Goal: Information Seeking & Learning: Learn about a topic

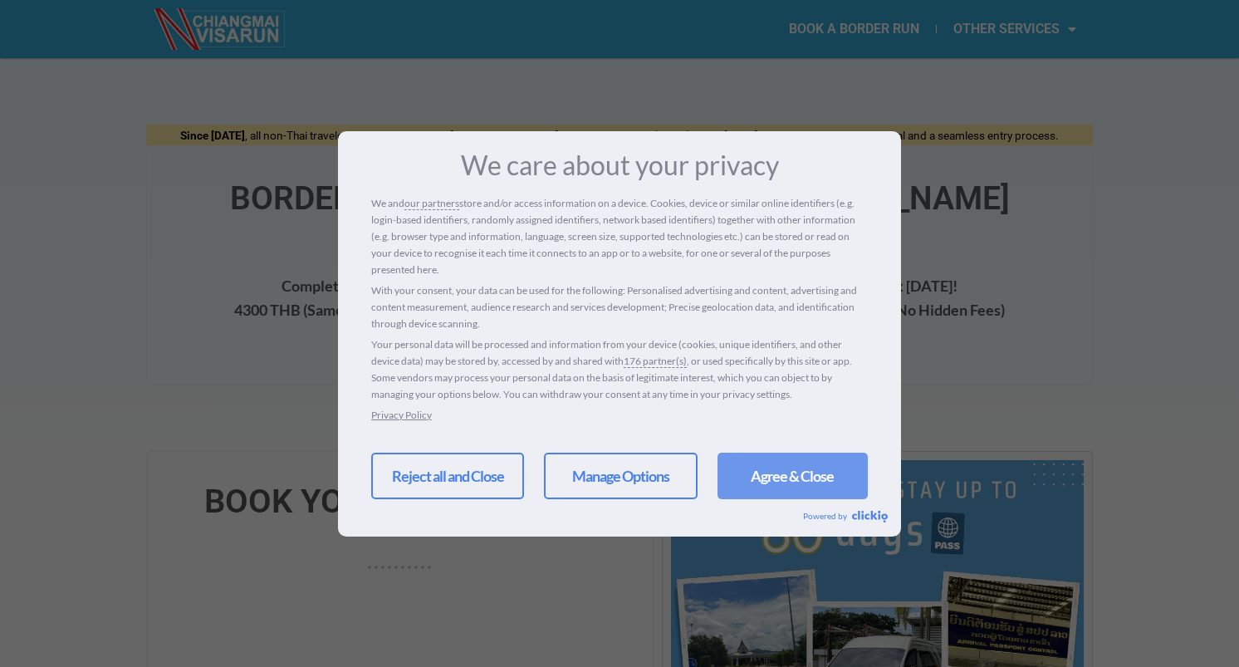
click at [753, 494] on link "Agree & Close" at bounding box center [793, 476] width 150 height 47
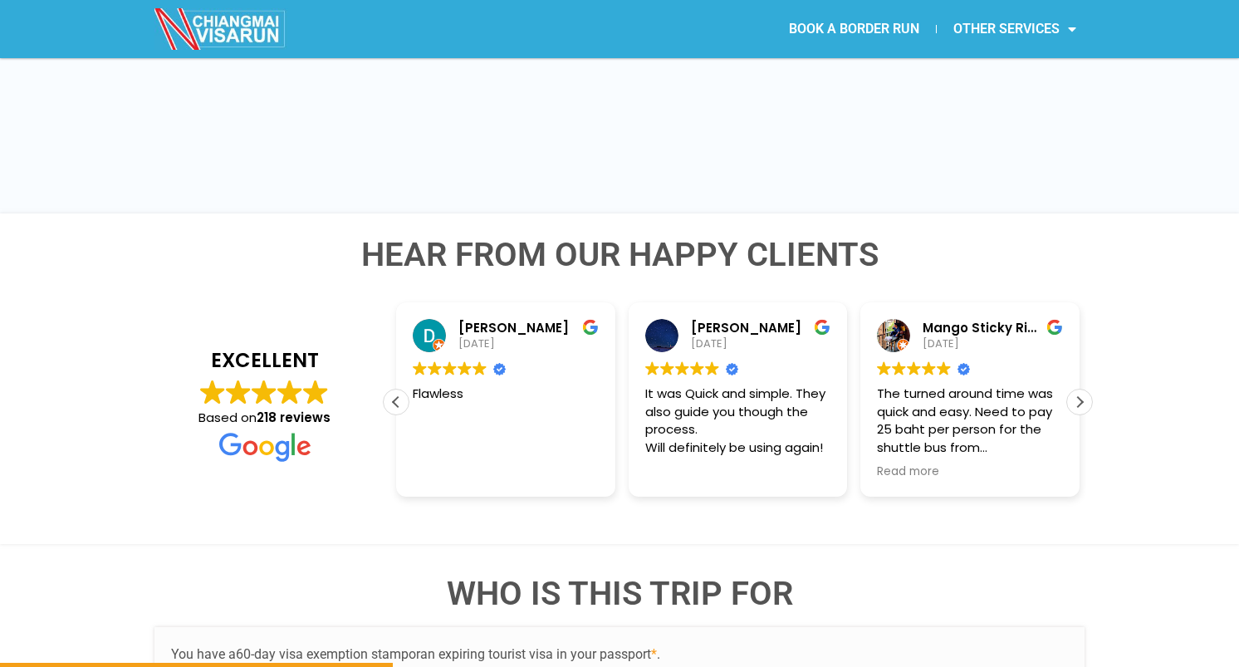
scroll to position [2421, 0]
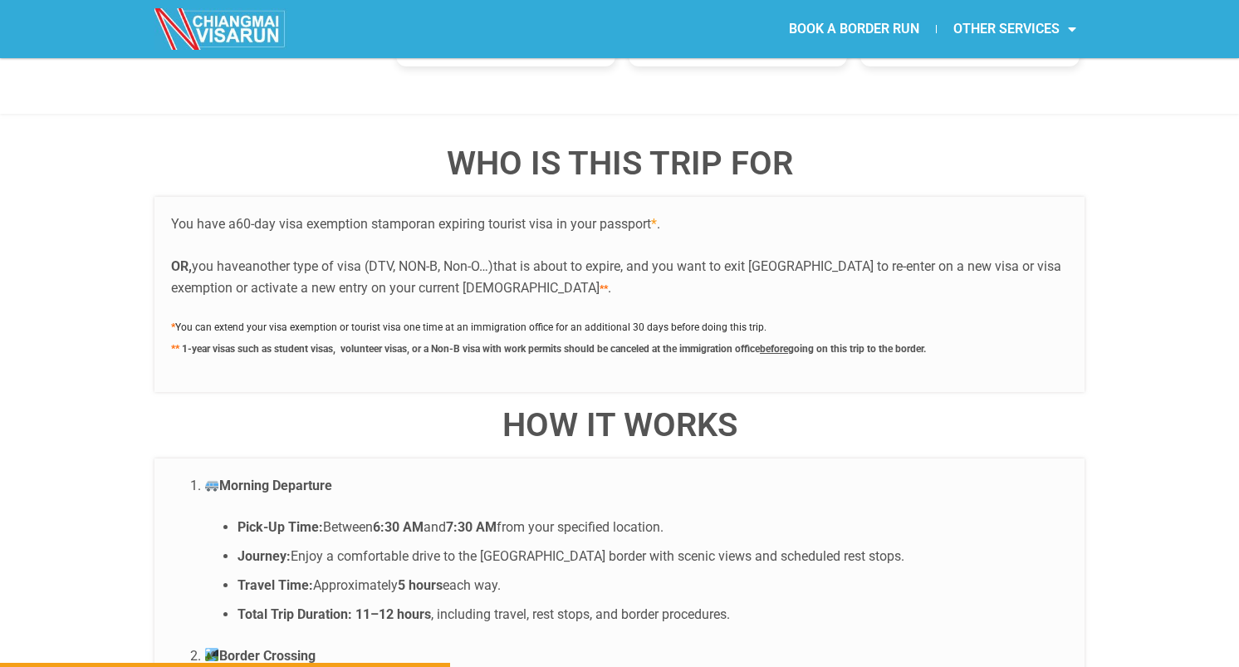
scroll to position [2898, 0]
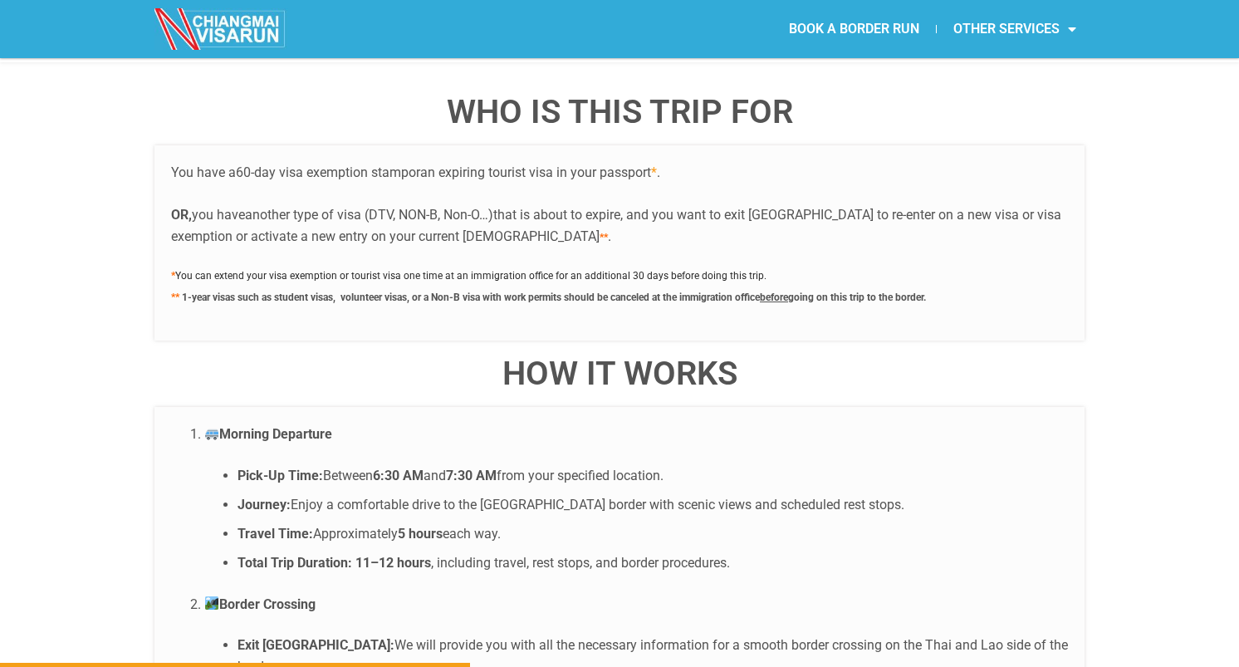
click at [365, 465] on li "Pick-Up Time: Between 6:30 AM and 7:30 AM from your specified location." at bounding box center [653, 476] width 831 height 22
click at [534, 465] on ul "Pick-Up Time: Between 6:30 AM and 7:30 AM from your specified location. Journey…" at bounding box center [636, 519] width 864 height 109
click at [425, 526] on strong "5 hours" at bounding box center [420, 534] width 45 height 16
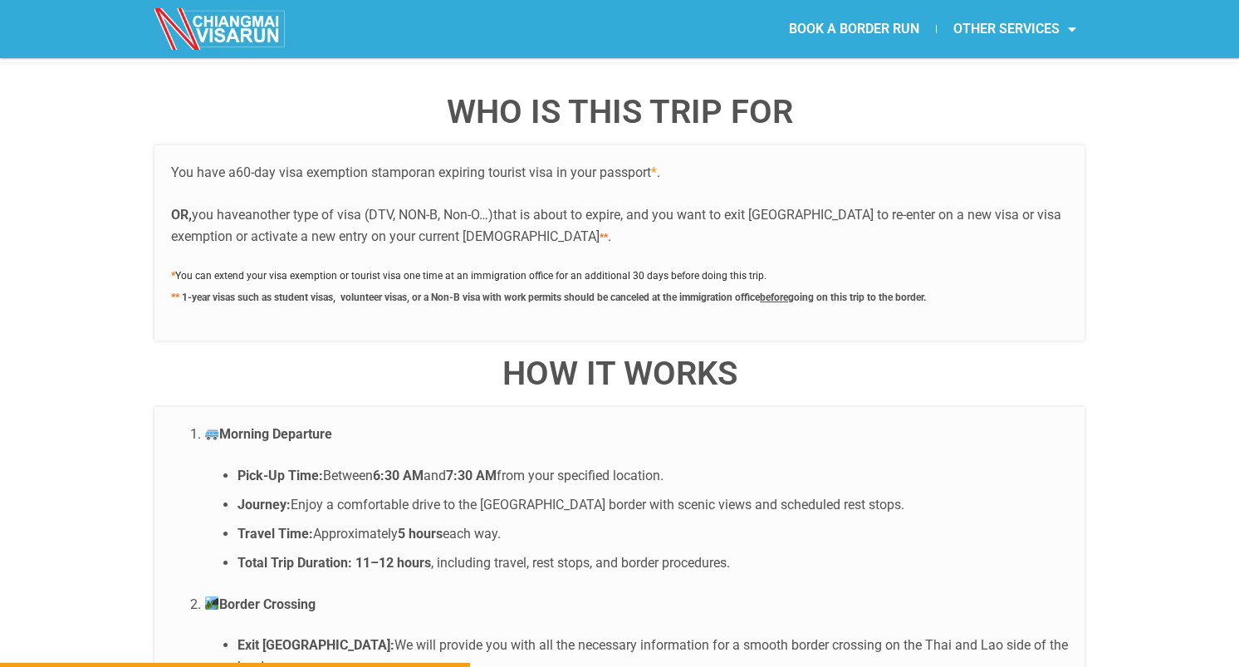
click at [425, 526] on strong "5 hours" at bounding box center [420, 534] width 45 height 16
click at [575, 552] on li "Total Trip Duration: 11–12 hours , including travel, rest stops, and border pro…" at bounding box center [653, 563] width 831 height 22
click at [564, 532] on div at bounding box center [564, 532] width 0 height 0
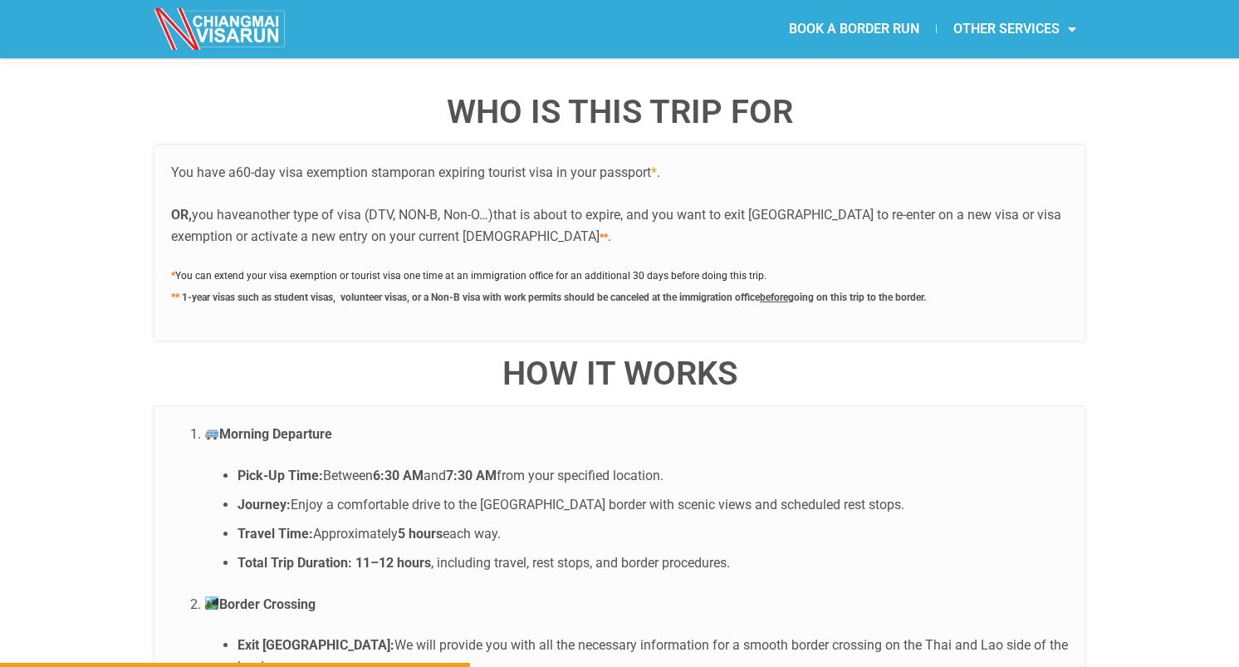
click at [645, 552] on li "Total Trip Duration: 11–12 hours , including travel, rest stops, and border pro…" at bounding box center [653, 563] width 831 height 22
click at [536, 508] on ul "Pick-Up Time: Between 6:30 AM and 7:30 AM from your specified location. Journey…" at bounding box center [636, 519] width 864 height 109
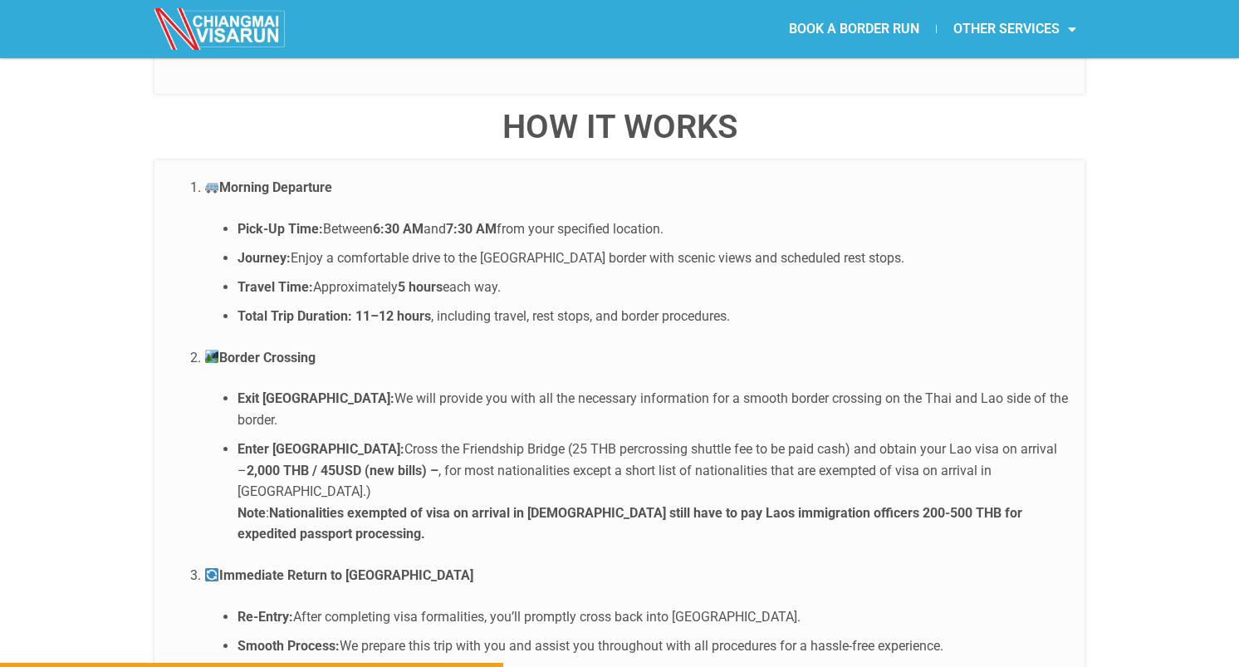
scroll to position [3159, 0]
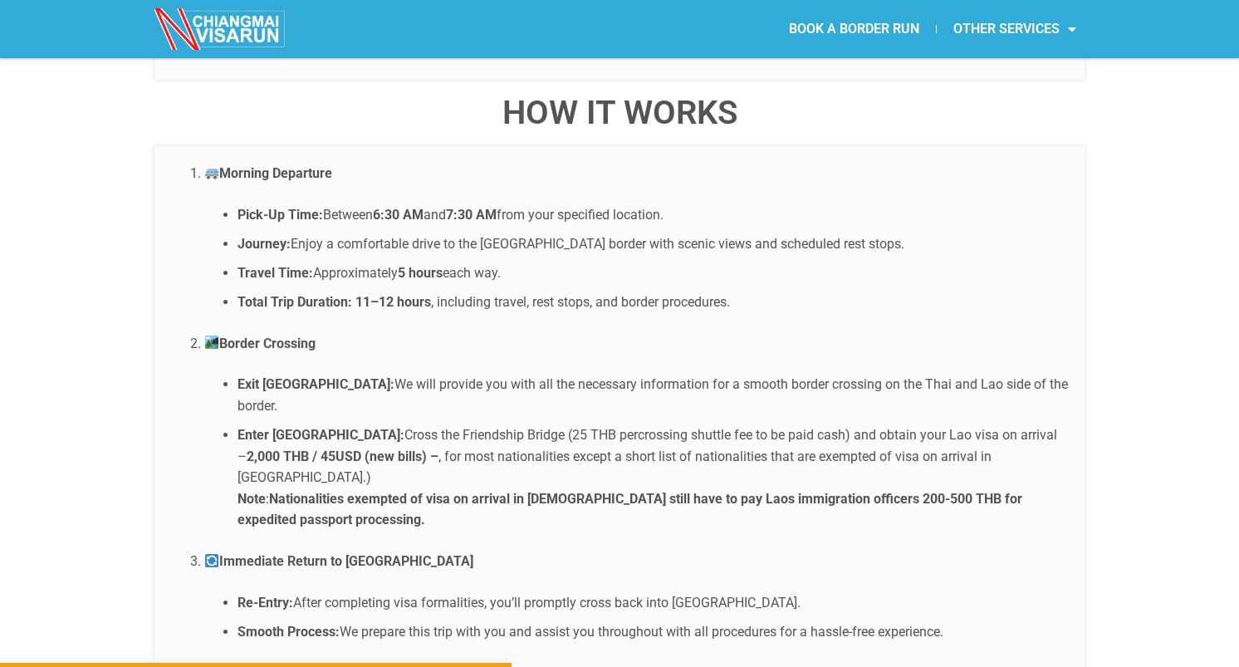
click at [609, 374] on li "Exit [GEOGRAPHIC_DATA]: We will provide you with all the necessary information …" at bounding box center [653, 395] width 831 height 42
click at [657, 374] on li "Exit [GEOGRAPHIC_DATA]: We will provide you with all the necessary information …" at bounding box center [653, 395] width 831 height 42
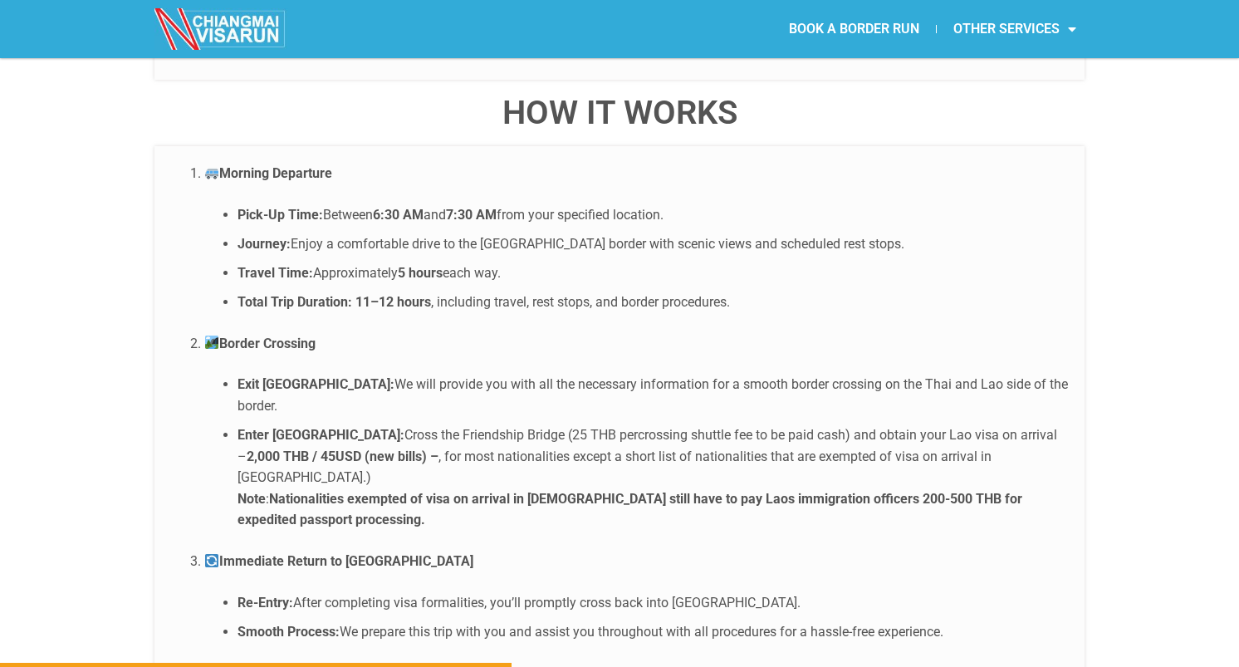
click at [657, 374] on li "Exit [GEOGRAPHIC_DATA]: We will provide you with all the necessary information …" at bounding box center [653, 395] width 831 height 42
click at [511, 424] on li "Enter [GEOGRAPHIC_DATA]: Cross the Friendship Bridge (25 THB percrossing shuttl…" at bounding box center [653, 477] width 831 height 106
click at [642, 424] on li "Enter [GEOGRAPHIC_DATA]: Cross the Friendship Bridge (25 THB percrossing shuttl…" at bounding box center [653, 477] width 831 height 106
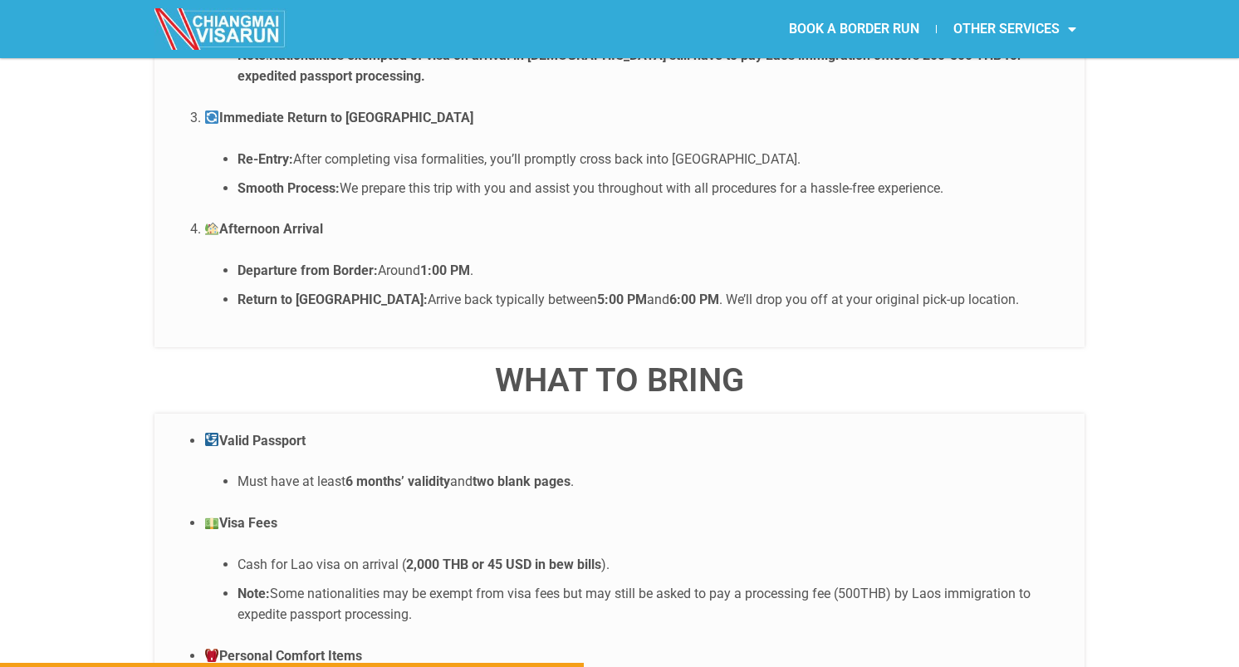
scroll to position [3606, 0]
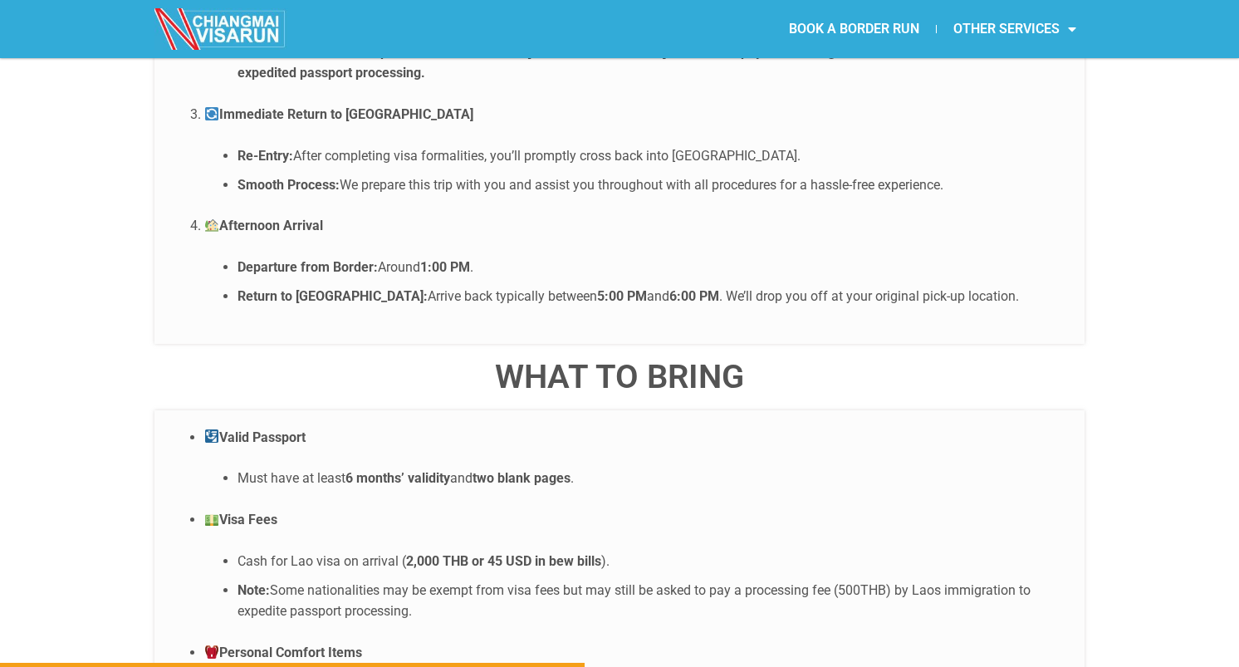
click at [443, 468] on li "Must have at least 6 months’ validity and two blank pages ." at bounding box center [653, 479] width 831 height 22
click at [504, 470] on strong "two blank pages" at bounding box center [522, 478] width 98 height 16
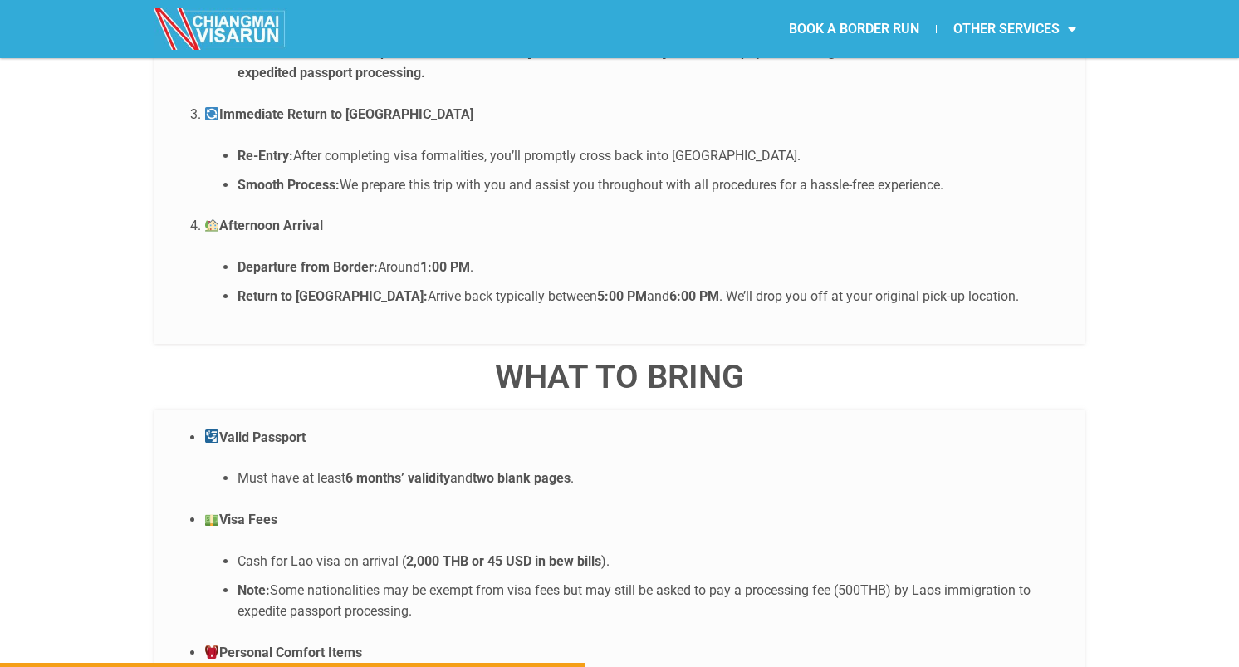
click at [504, 470] on strong "two blank pages" at bounding box center [522, 478] width 98 height 16
click at [356, 551] on li "Cash for Lao visa on arrival ( 2,000 THB or 45 USD in bew bills )." at bounding box center [653, 562] width 831 height 22
click at [340, 551] on li "Cash for Lao visa on arrival ( 2,000 THB or 45 USD in bew bills )." at bounding box center [653, 562] width 831 height 22
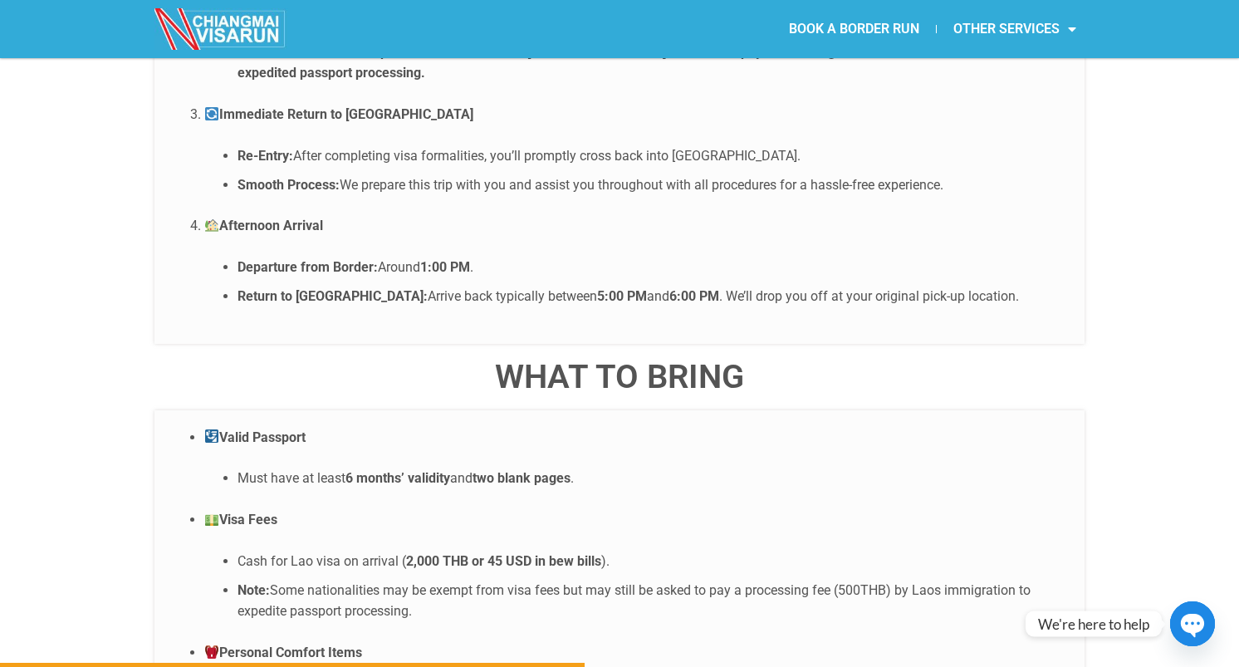
click at [340, 551] on li "Cash for Lao visa on arrival ( 2,000 THB or 45 USD in bew bills )." at bounding box center [653, 562] width 831 height 22
click at [407, 580] on li "Note: Some nationalities may be exempt from visa fees but may still be asked to…" at bounding box center [653, 601] width 831 height 42
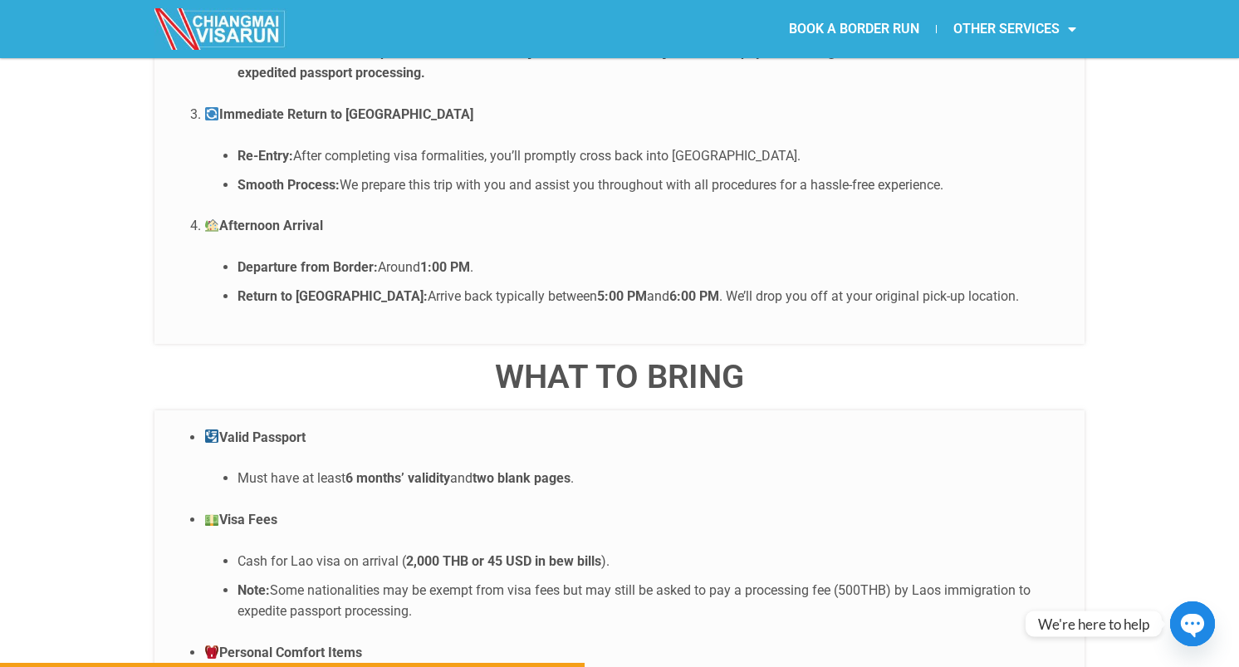
click at [374, 580] on li "Note: Some nationalities may be exempt from visa fees but may still be asked to…" at bounding box center [653, 601] width 831 height 42
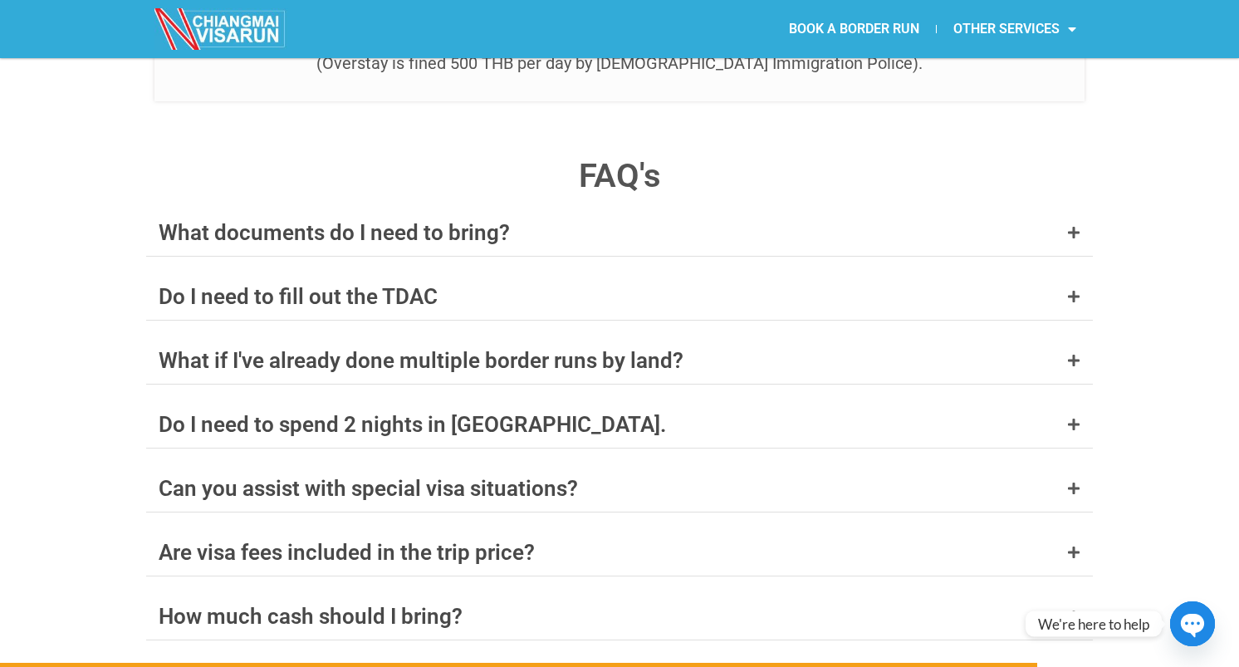
scroll to position [6405, 0]
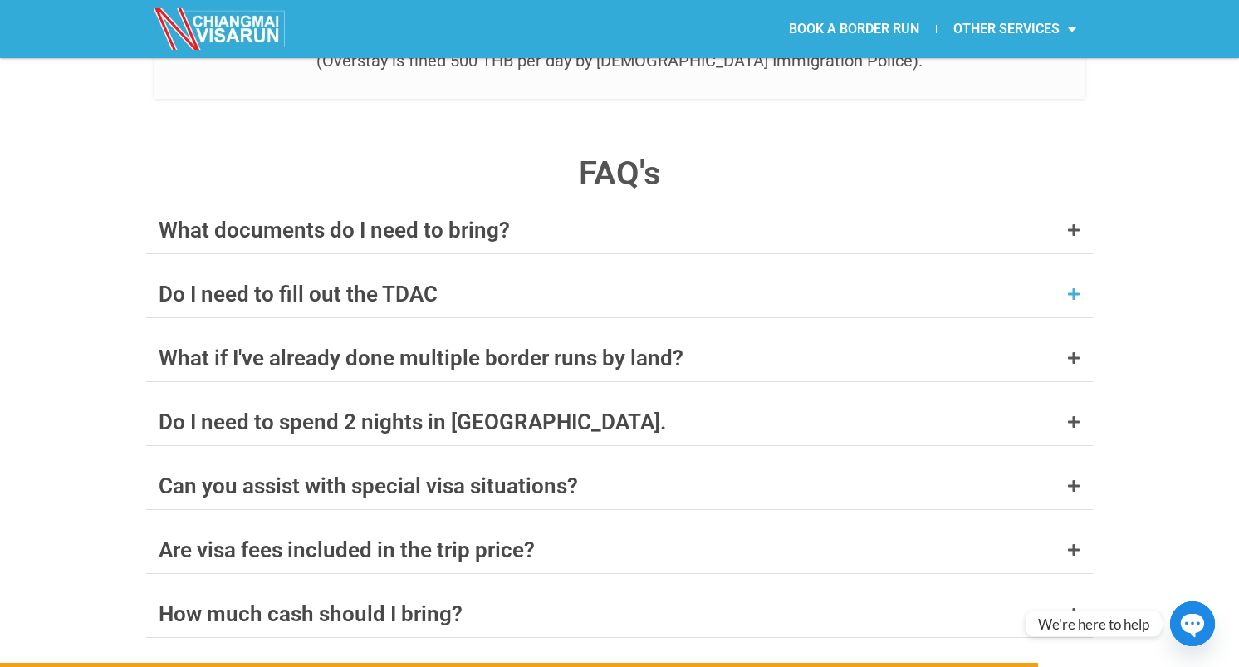
click at [289, 283] on div "Do I need to fill out the TDAC" at bounding box center [298, 294] width 279 height 22
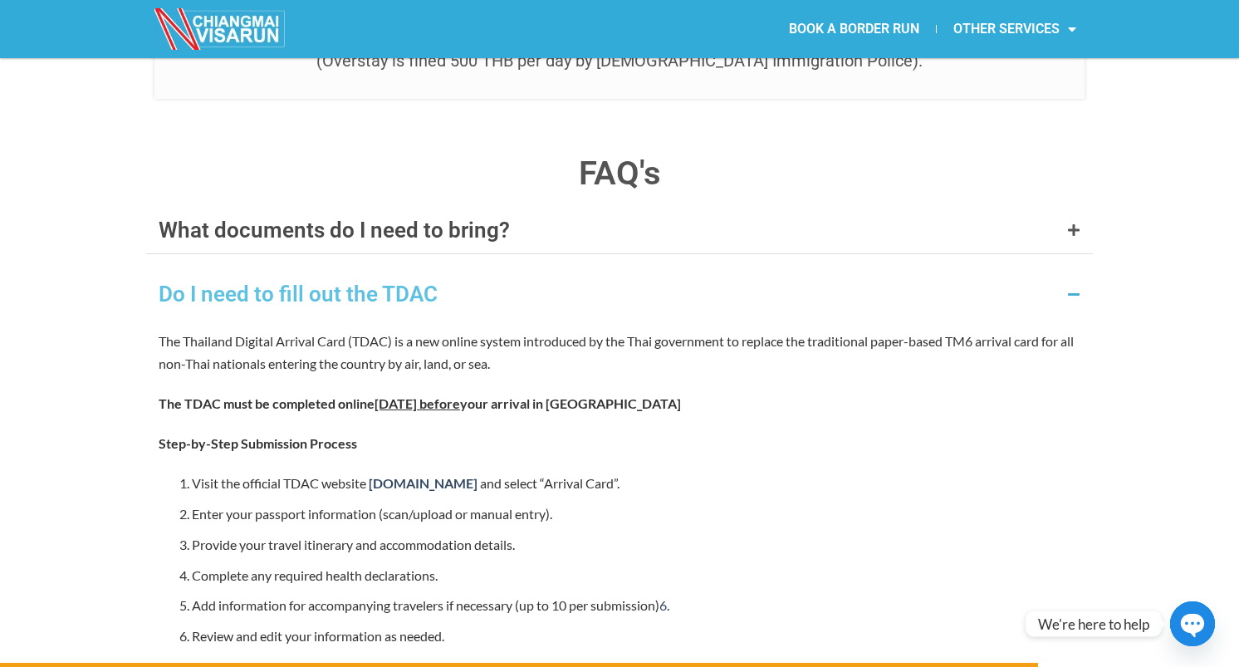
click at [289, 283] on div "Do I need to fill out the TDAC" at bounding box center [298, 294] width 279 height 22
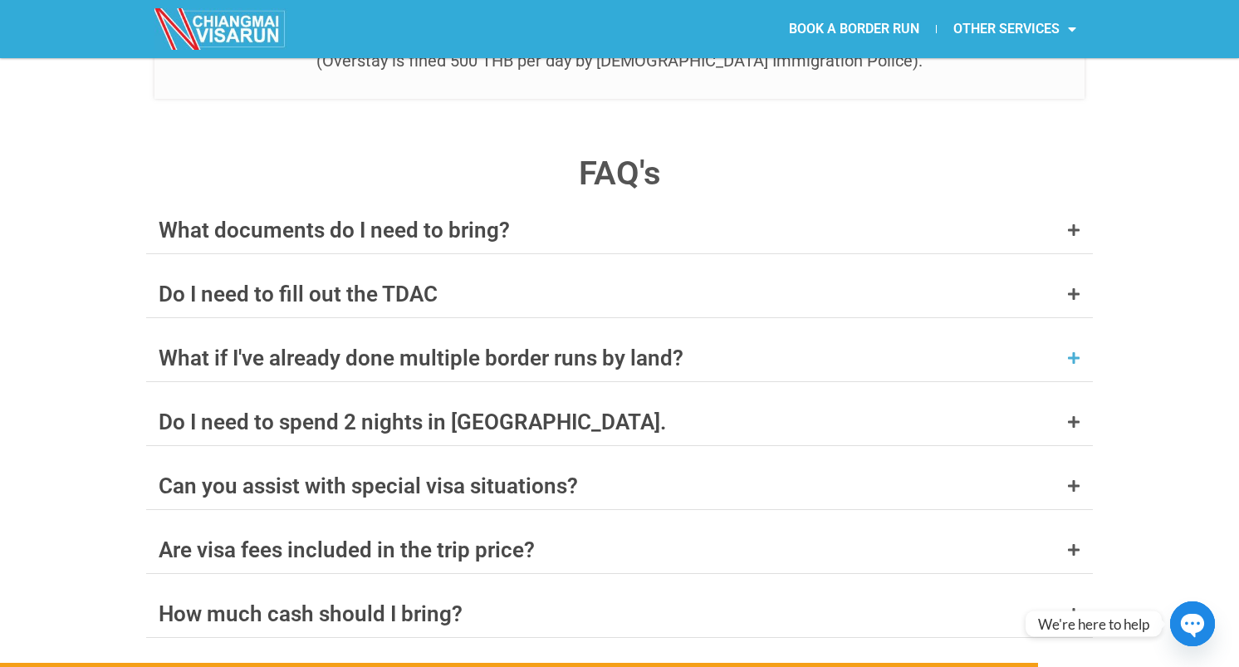
click at [290, 347] on div "What if I've already done multiple border runs by land?" at bounding box center [421, 358] width 525 height 22
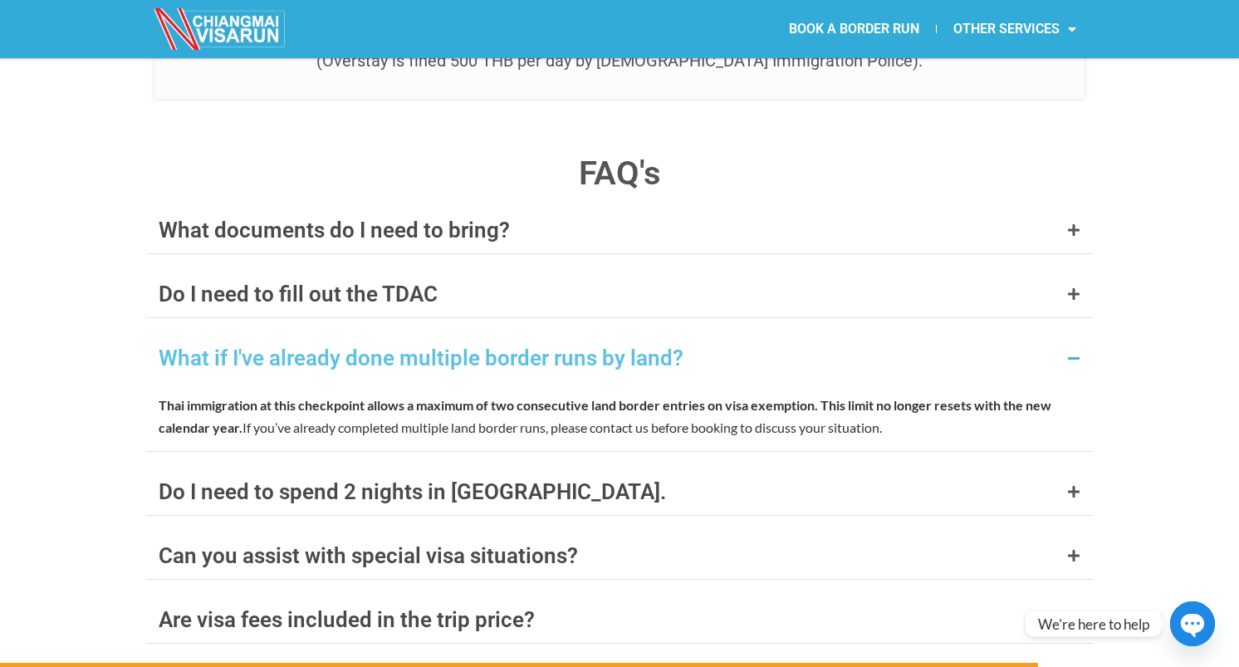
click at [290, 347] on div "What if I've already done multiple border runs by land?" at bounding box center [421, 358] width 525 height 22
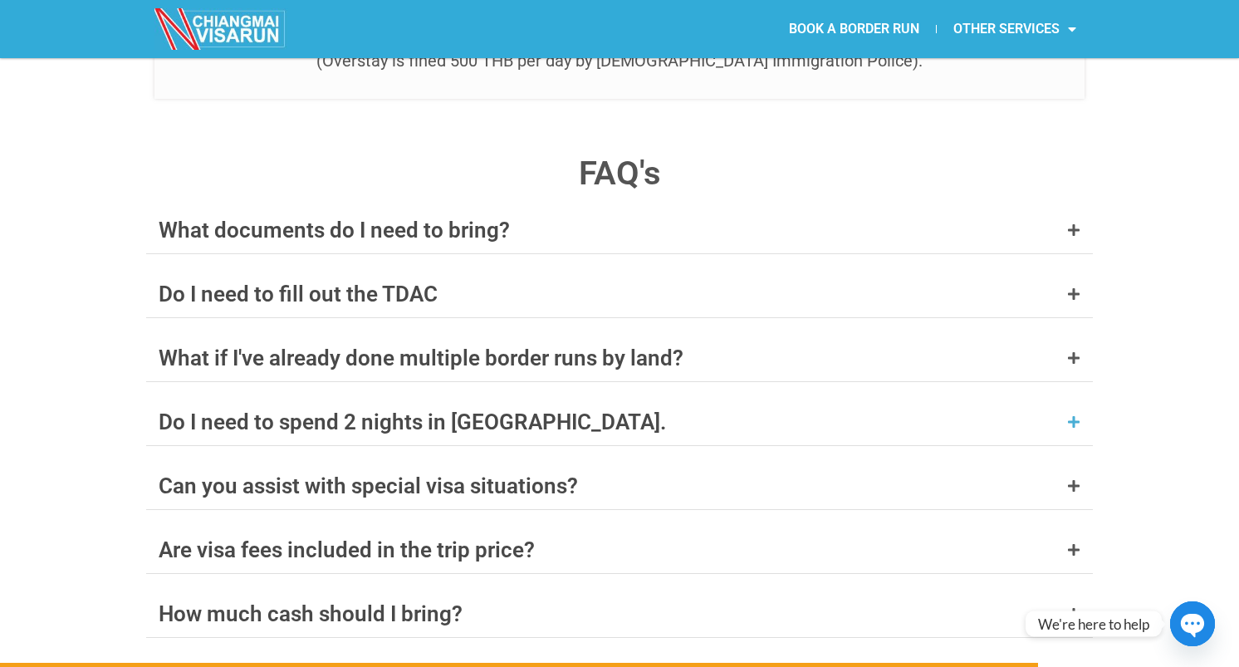
click at [315, 411] on div "Do I need to spend 2 nights in [GEOGRAPHIC_DATA]." at bounding box center [413, 422] width 508 height 22
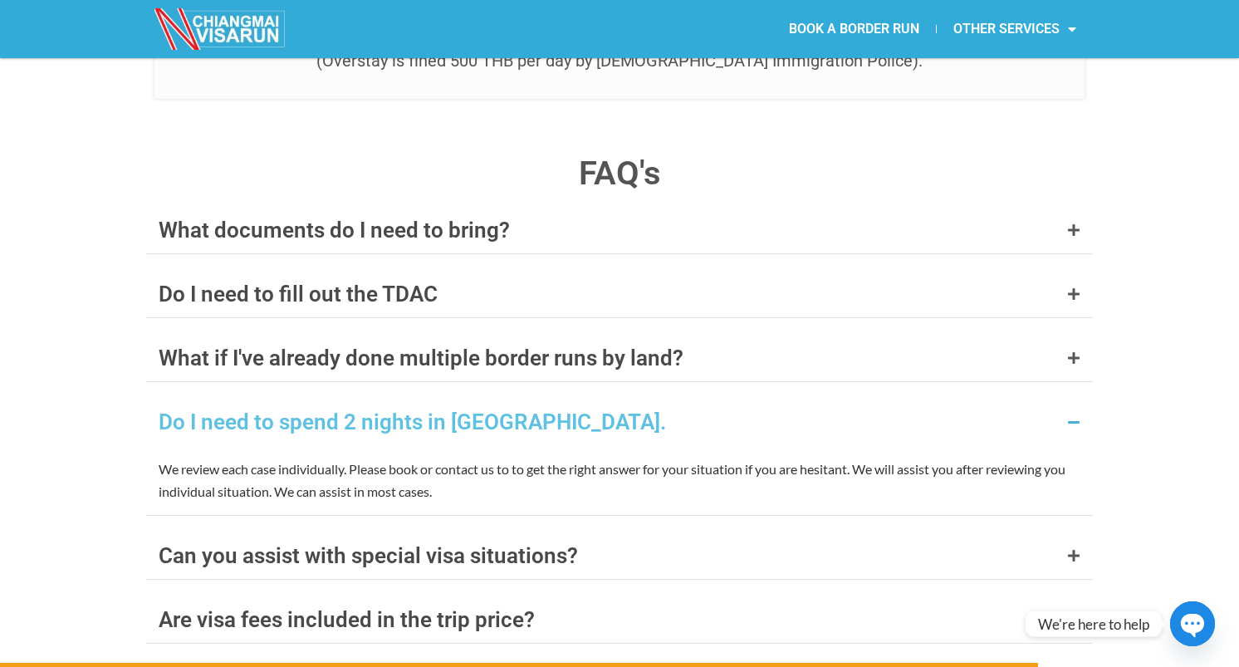
click at [315, 411] on div "Do I need to spend 2 nights in [GEOGRAPHIC_DATA]." at bounding box center [413, 422] width 508 height 22
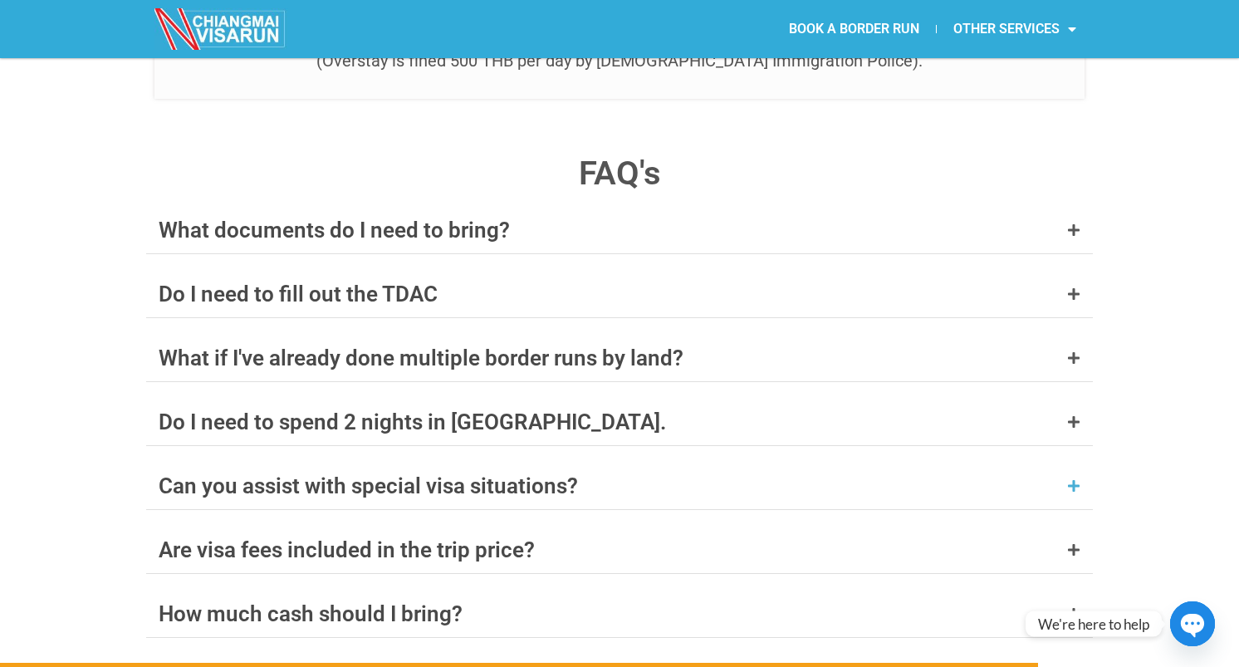
click at [352, 475] on div "Can you assist with special visa situations?" at bounding box center [368, 486] width 419 height 22
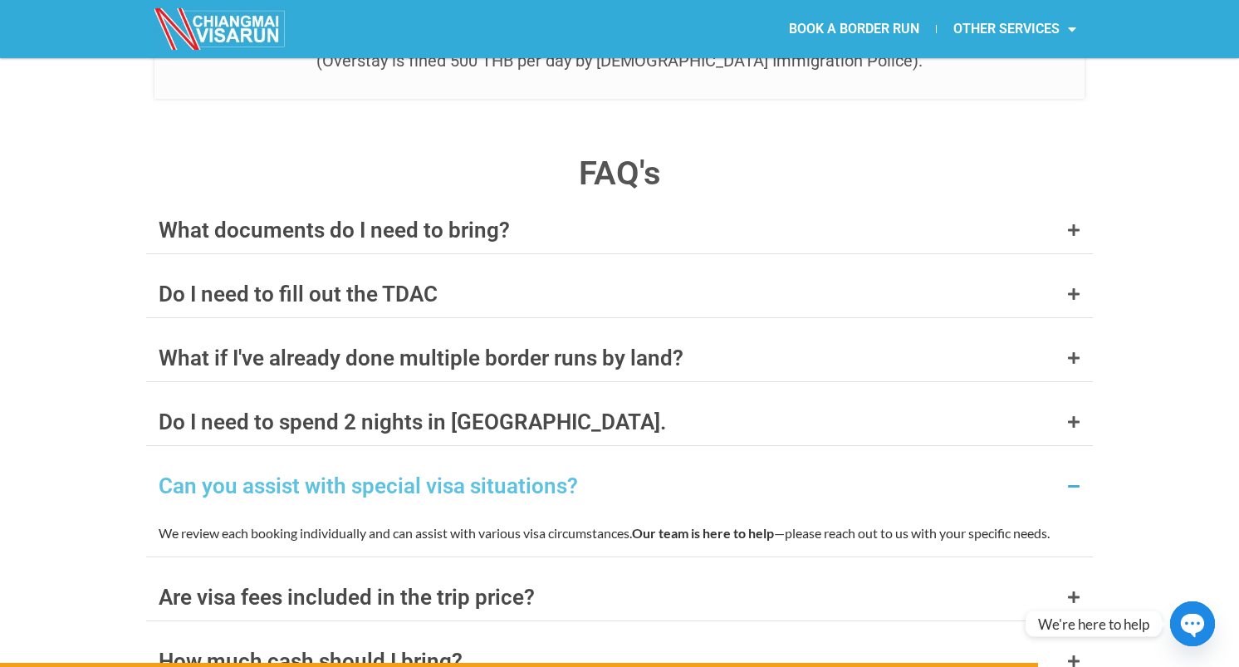
click at [352, 475] on div "Can you assist with special visa situations?" at bounding box center [368, 486] width 419 height 22
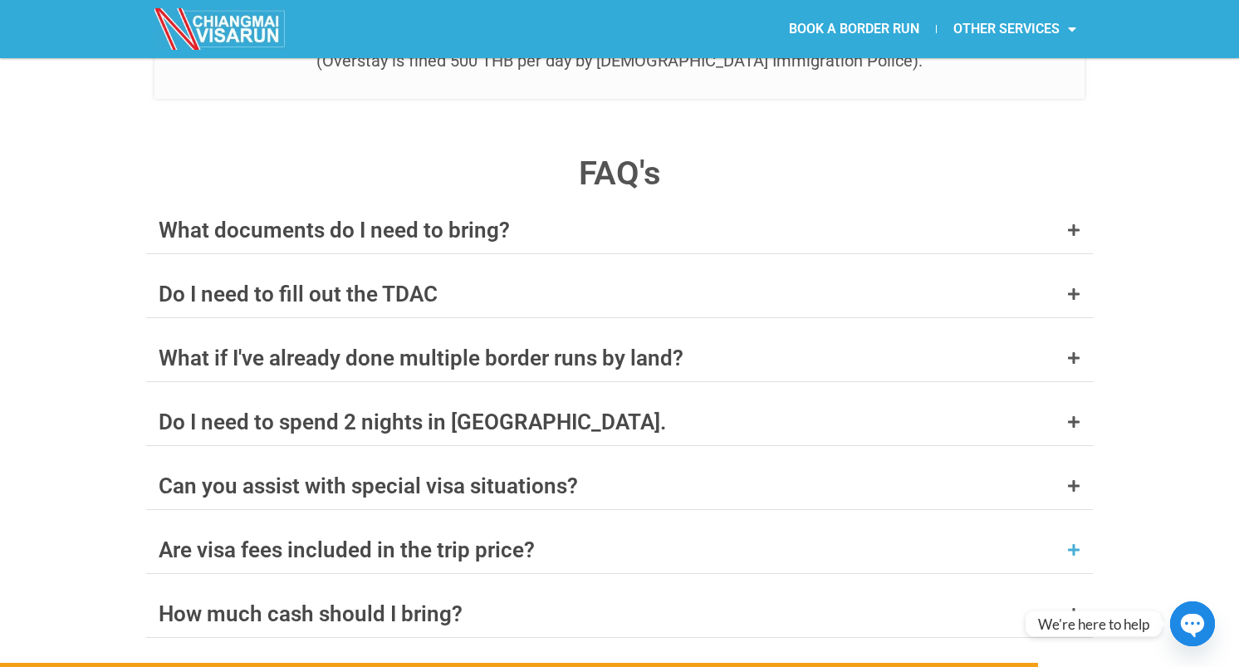
click at [370, 539] on div "Are visa fees included in the trip price?" at bounding box center [347, 550] width 376 height 22
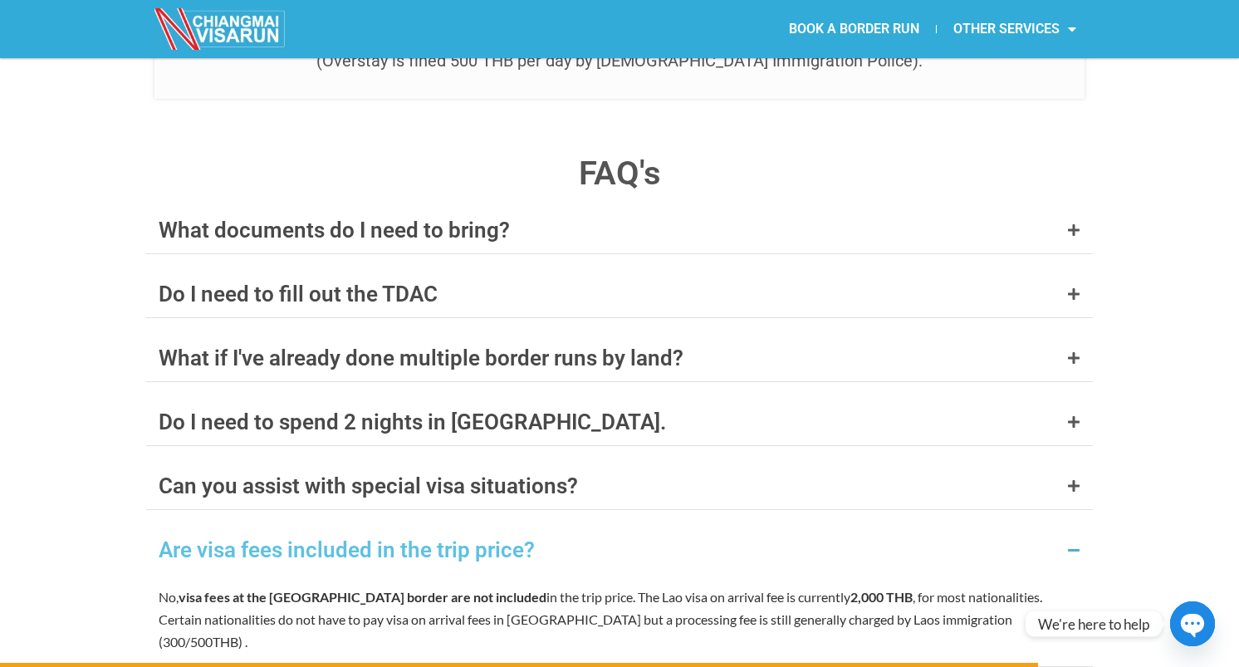
click at [370, 539] on div "Are visa fees included in the trip price?" at bounding box center [347, 550] width 376 height 22
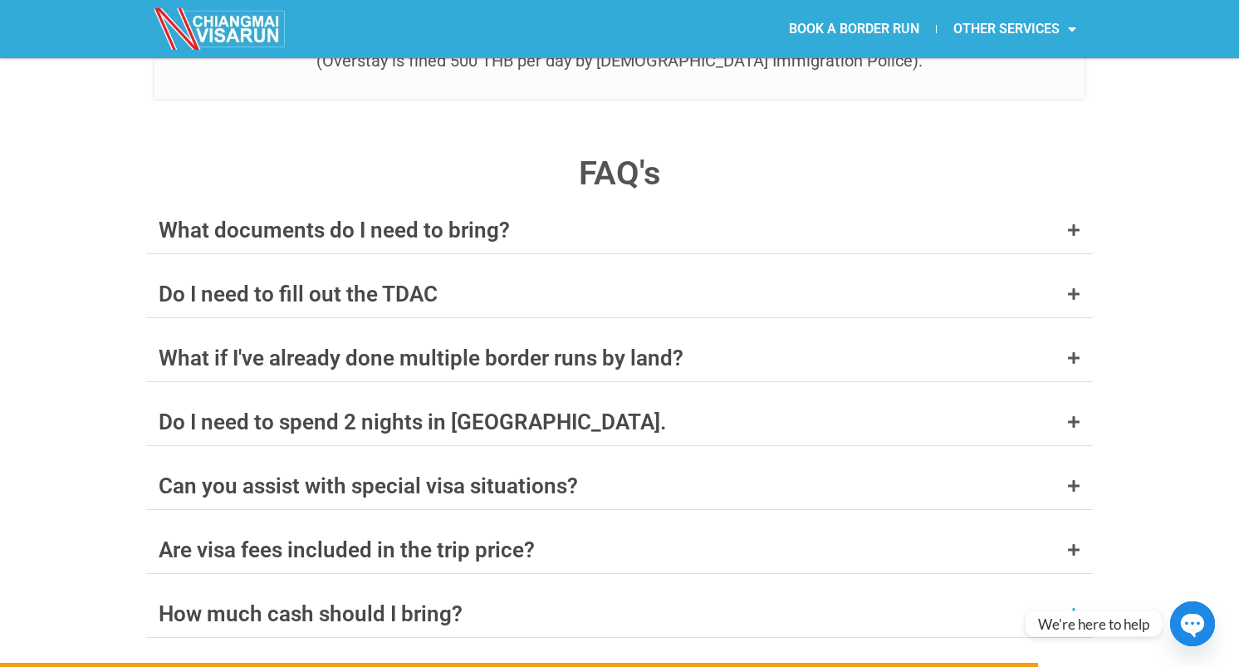
click at [386, 591] on div "How much cash should I bring?" at bounding box center [619, 614] width 947 height 47
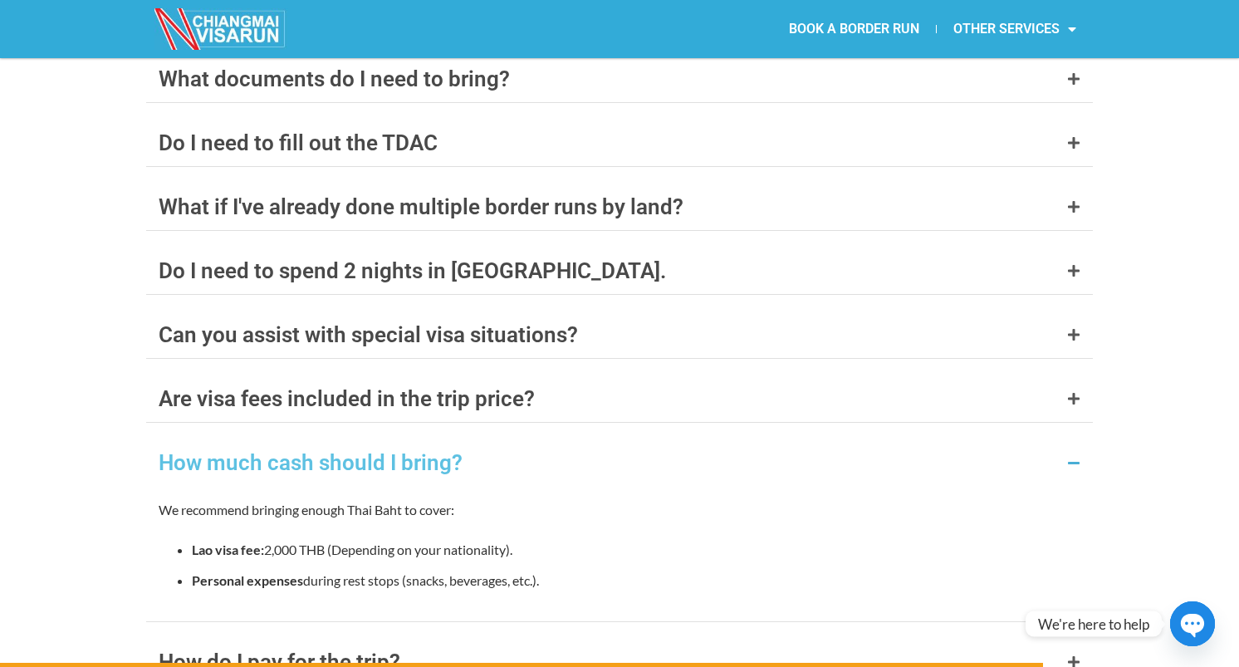
scroll to position [6563, 0]
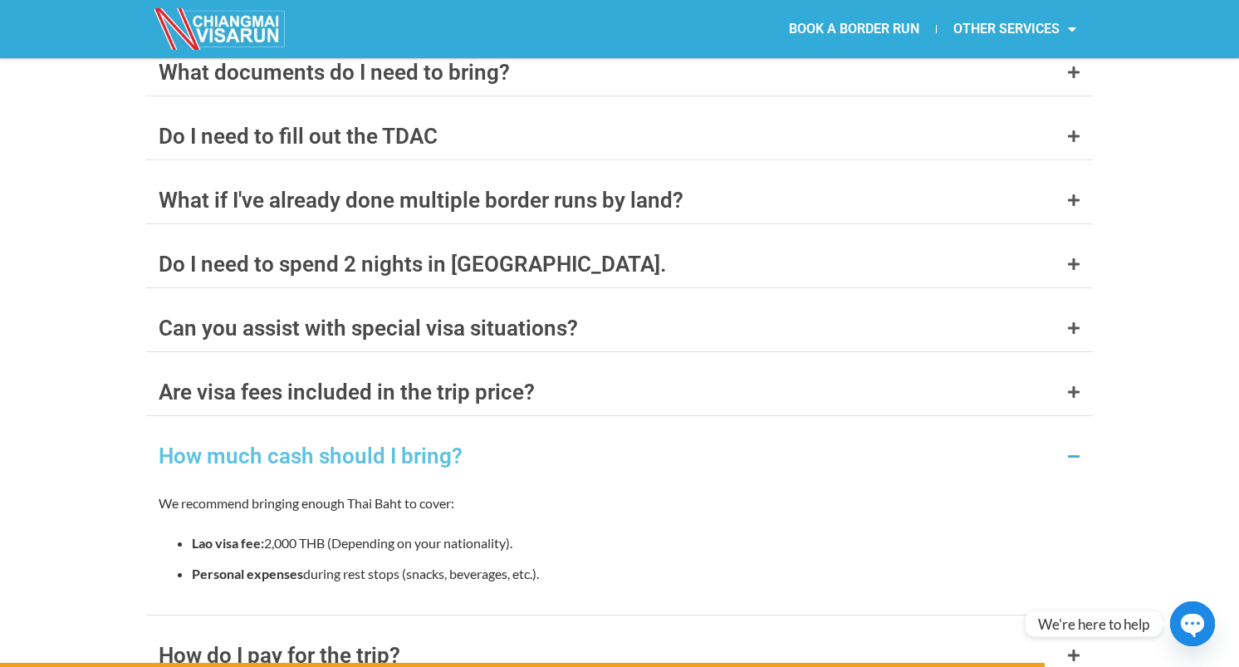
click at [341, 433] on div "How much cash should I bring?" at bounding box center [619, 456] width 947 height 47
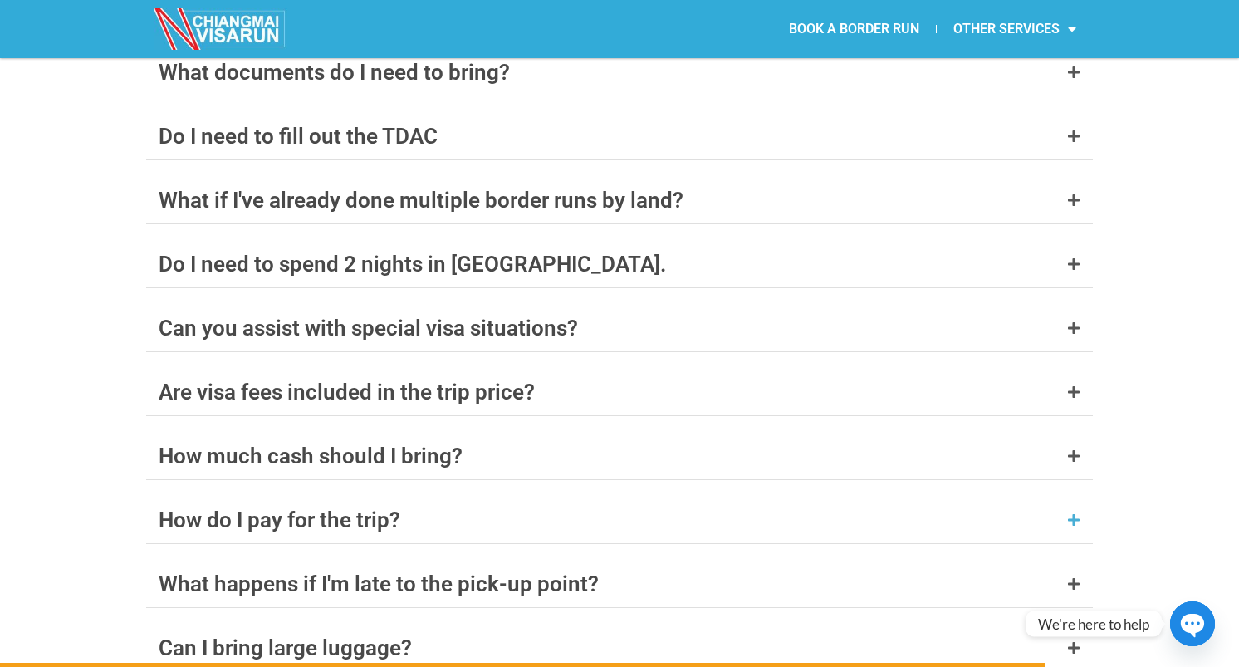
click at [354, 509] on div "How do I pay for the trip?" at bounding box center [280, 520] width 242 height 22
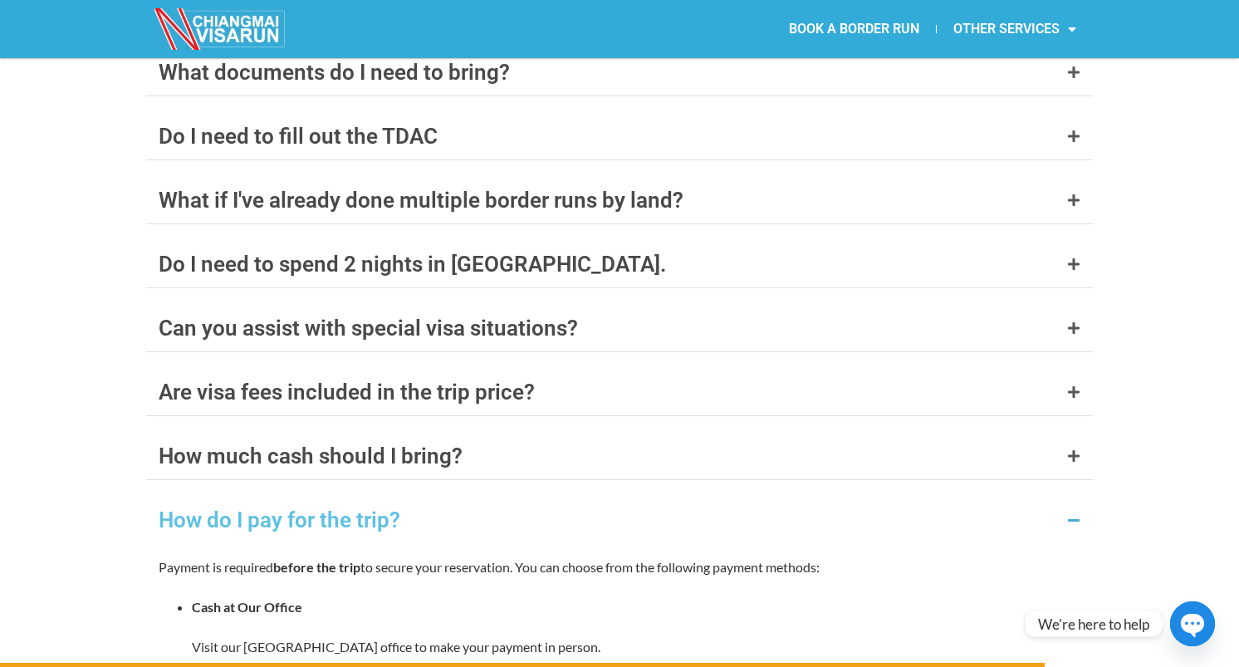
click at [354, 509] on div "How do I pay for the trip?" at bounding box center [280, 520] width 242 height 22
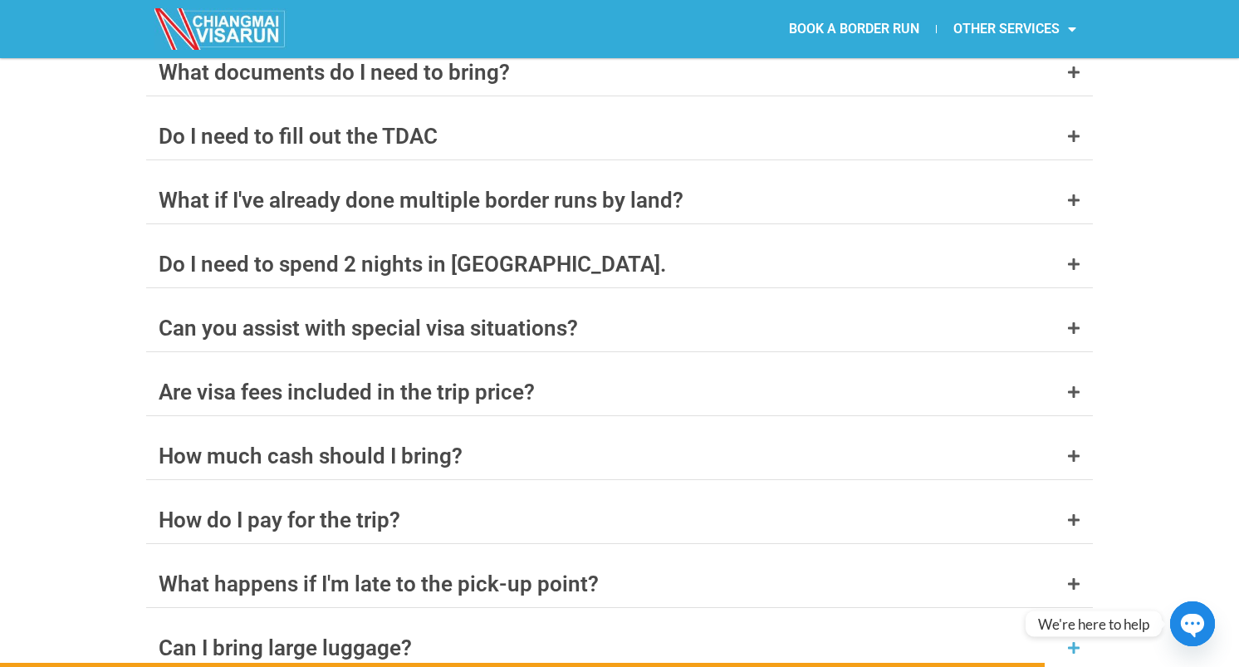
click at [321, 625] on div "Can I bring large luggage?" at bounding box center [619, 648] width 947 height 47
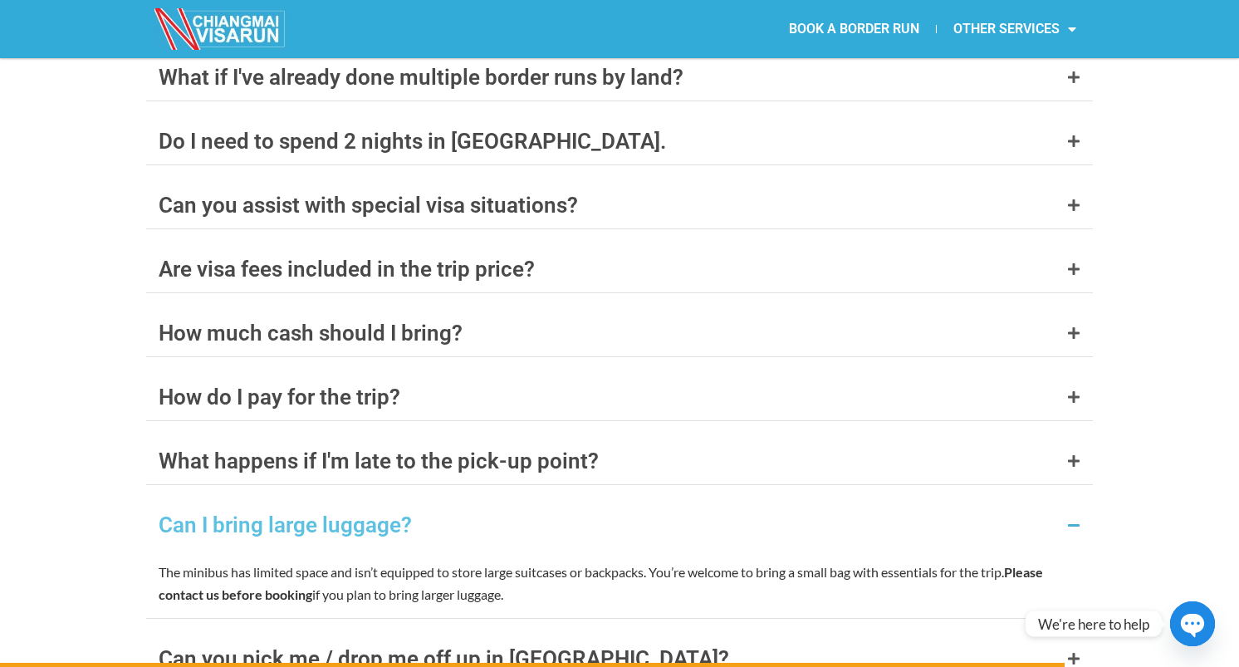
scroll to position [6694, 0]
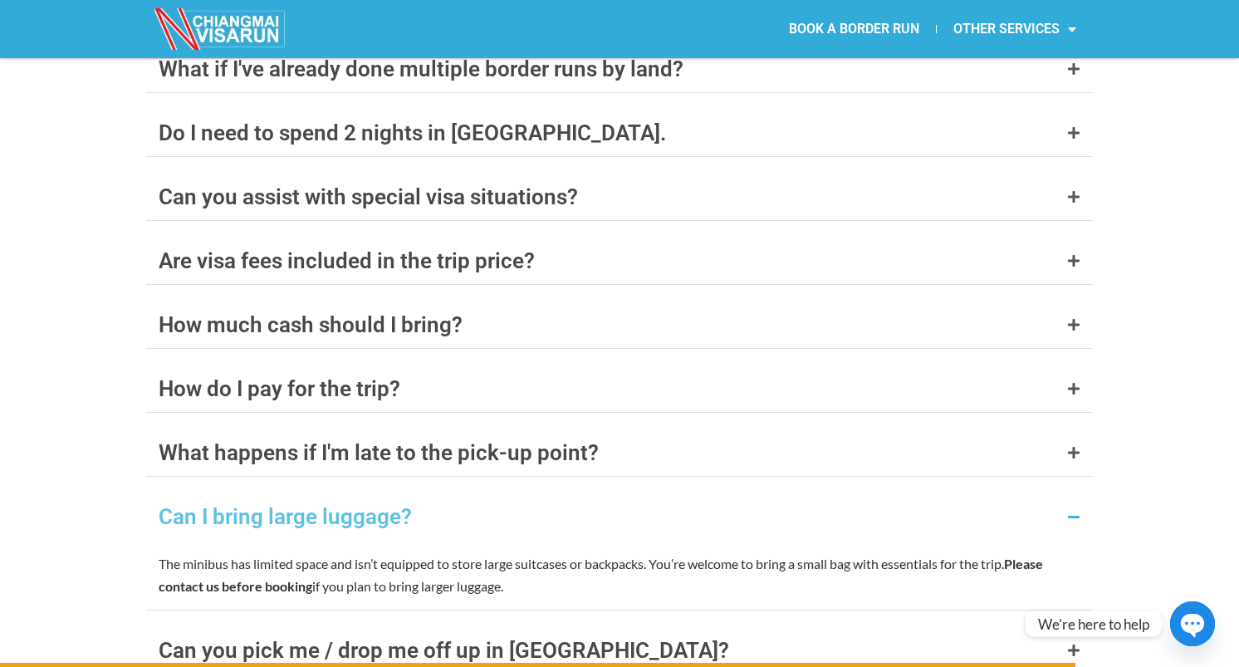
click at [336, 540] on div "The minibus has limited space and isn’t equipped to store large suitcases or ba…" at bounding box center [619, 575] width 947 height 70
click at [374, 640] on div "Can you pick me / drop me off up in [GEOGRAPHIC_DATA]?" at bounding box center [444, 651] width 571 height 22
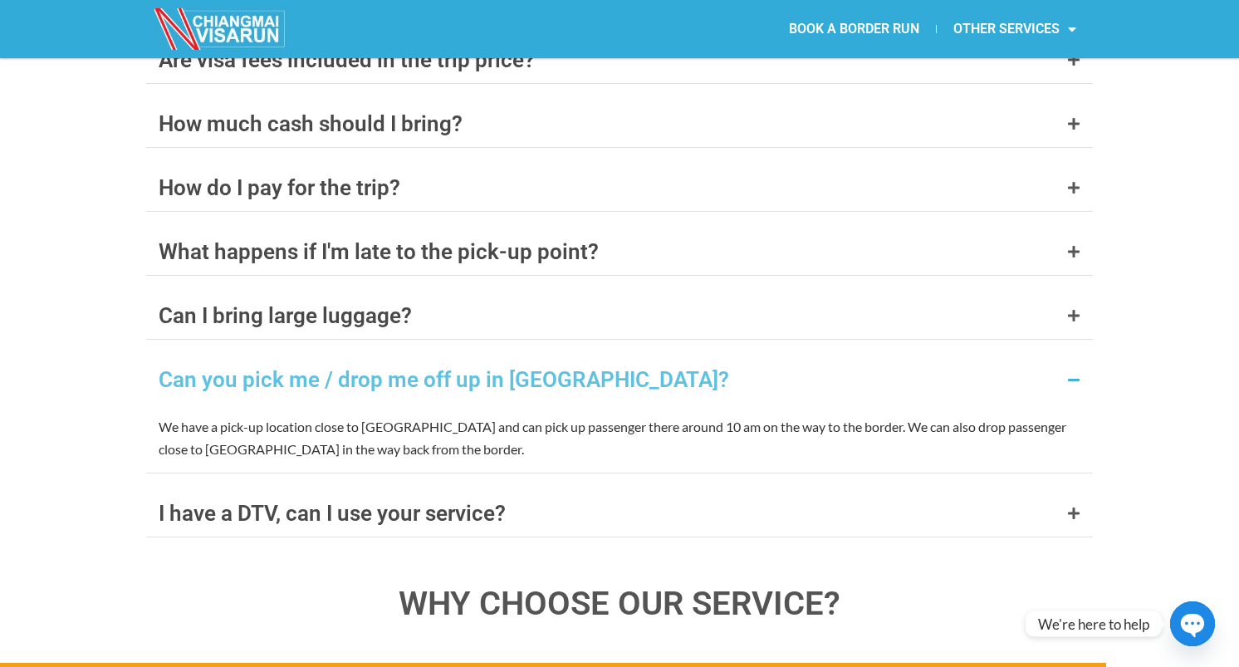
scroll to position [6898, 0]
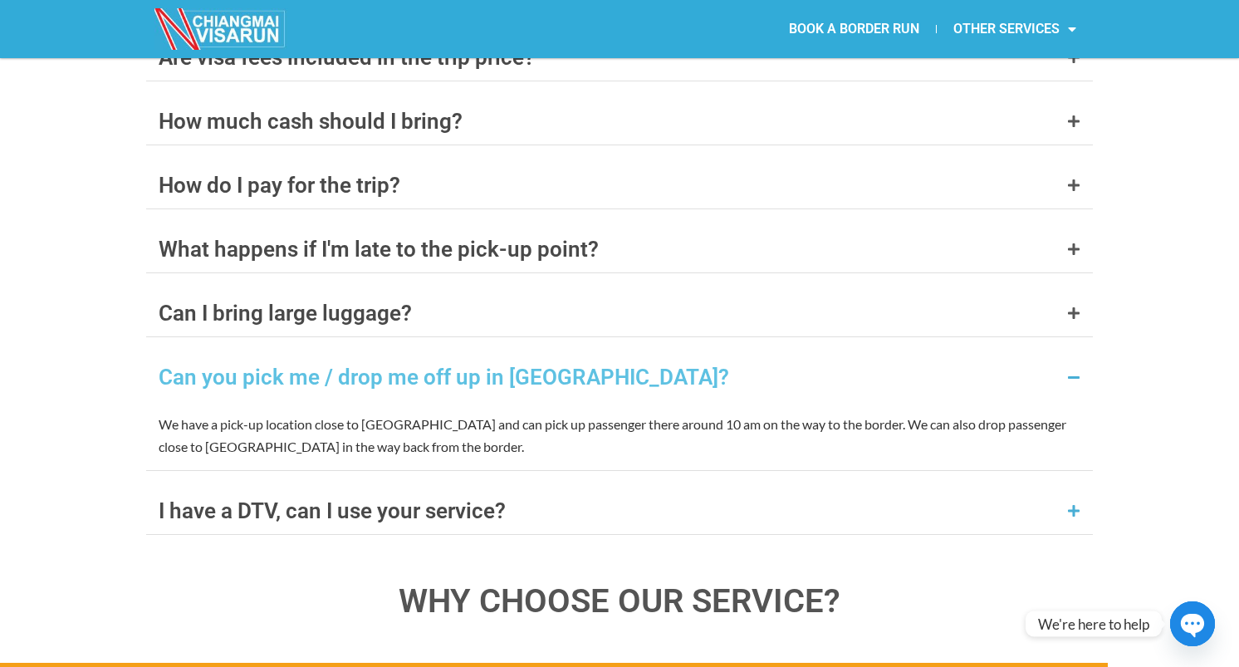
click at [353, 500] on div "I have a DTV, can I use your service?" at bounding box center [332, 511] width 347 height 22
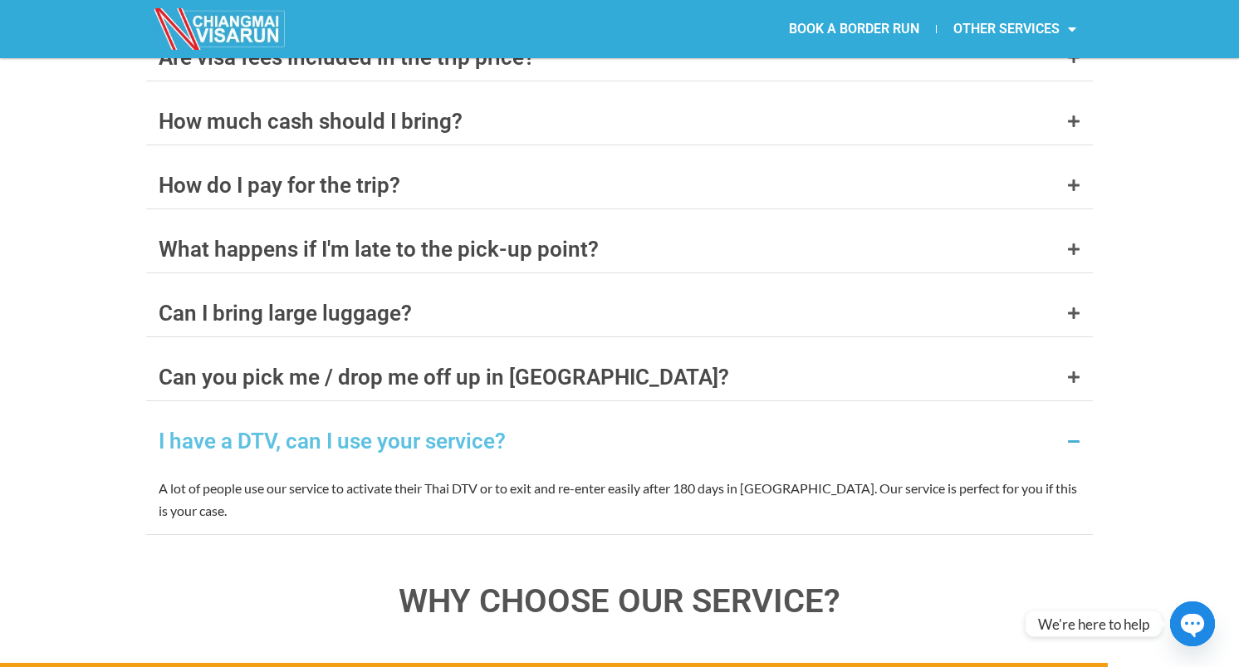
click at [361, 430] on div "I have a DTV, can I use your service?" at bounding box center [332, 441] width 347 height 22
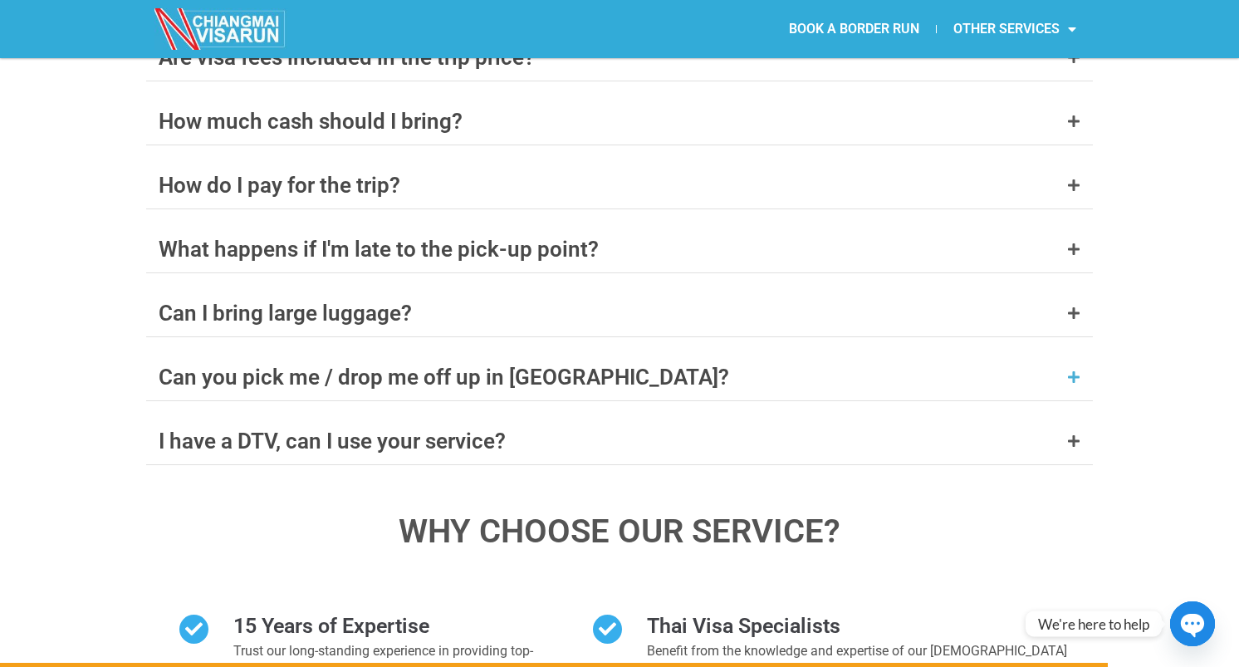
click at [377, 366] on div "Can you pick me / drop me off up in [GEOGRAPHIC_DATA]?" at bounding box center [444, 377] width 571 height 22
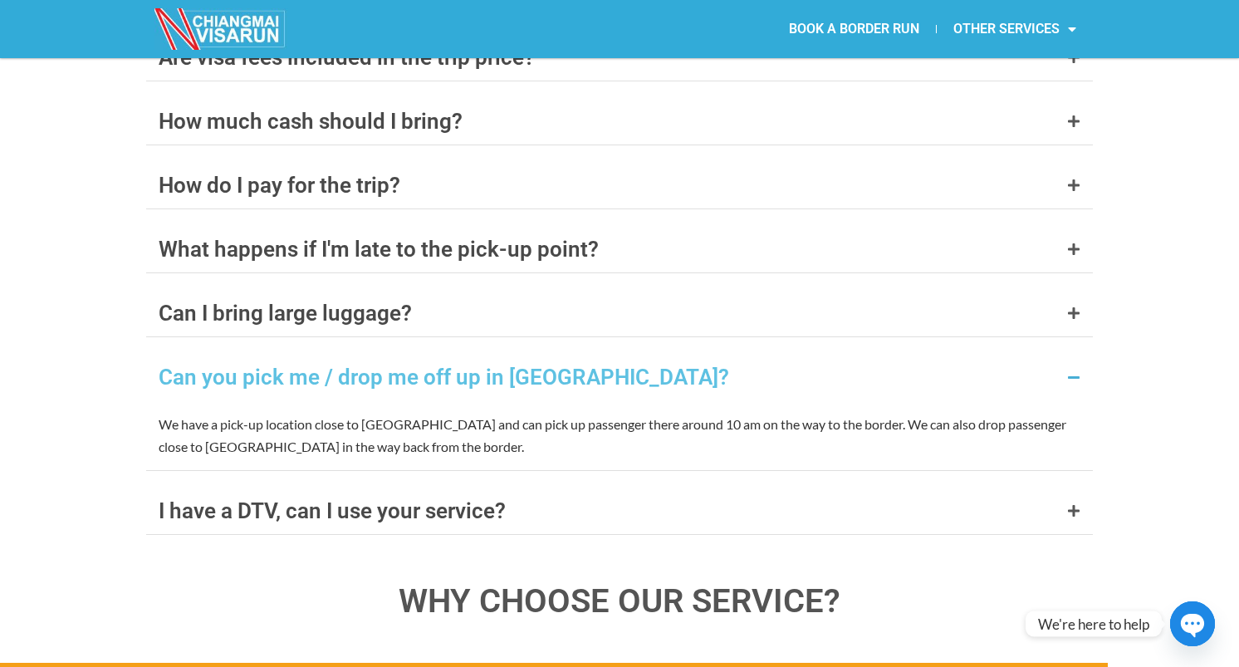
click at [377, 366] on div "Can you pick me / drop me off up in [GEOGRAPHIC_DATA]?" at bounding box center [444, 377] width 571 height 22
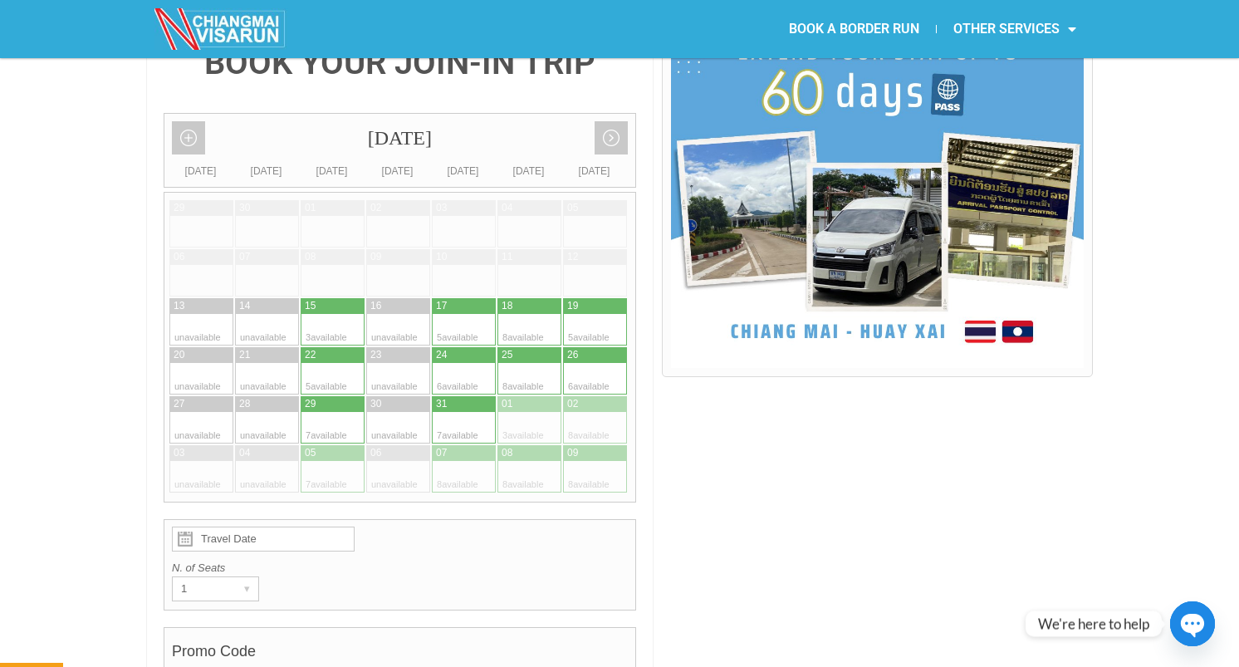
scroll to position [0, 0]
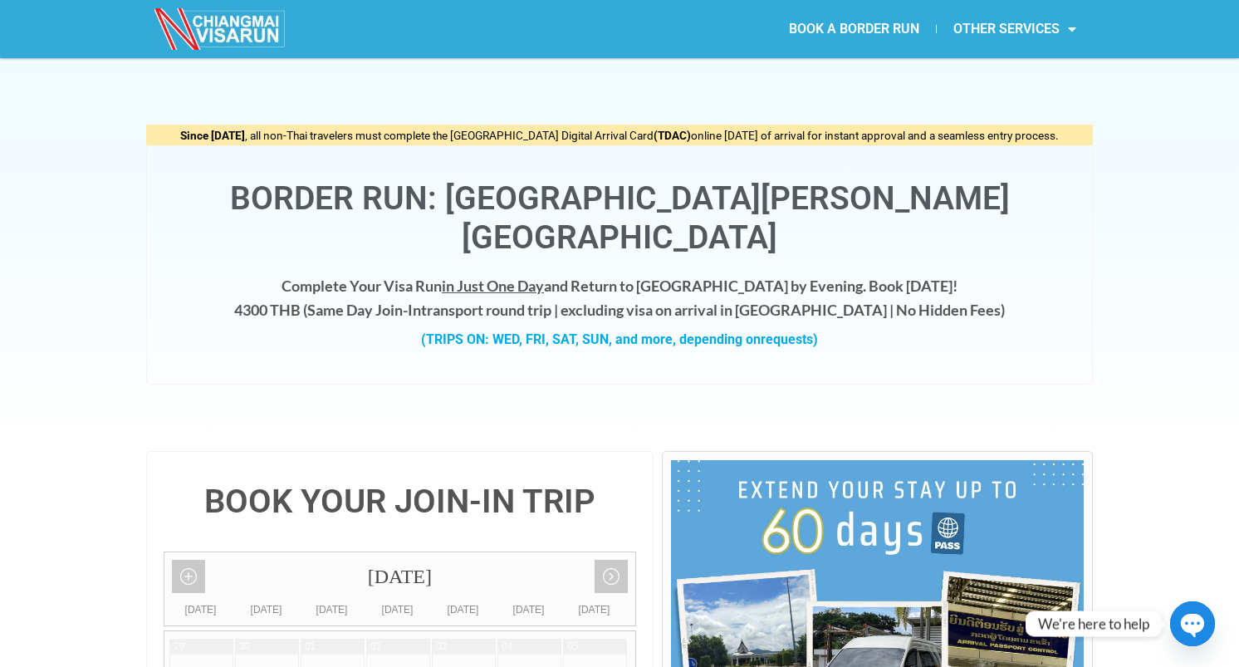
click at [377, 288] on div "Complete Your Visa Run in Just One Day and Return to [GEOGRAPHIC_DATA] by Eveni…" at bounding box center [620, 320] width 912 height 93
drag, startPoint x: 277, startPoint y: 201, endPoint x: 767, endPoint y: 267, distance: 493.7
click at [767, 267] on div "Border Run: [GEOGRAPHIC_DATA][PERSON_NAME][GEOGRAPHIC_DATA] Complete Your Visa …" at bounding box center [619, 264] width 947 height 239
click at [767, 274] on h4 "Complete Your Visa Run in Just One Day and Return to [GEOGRAPHIC_DATA] by Eveni…" at bounding box center [620, 298] width 912 height 48
click at [698, 331] on strong "(TRIPS ON: WED, FRI, SAT, SUN, and more, depending on requests)" at bounding box center [619, 339] width 397 height 16
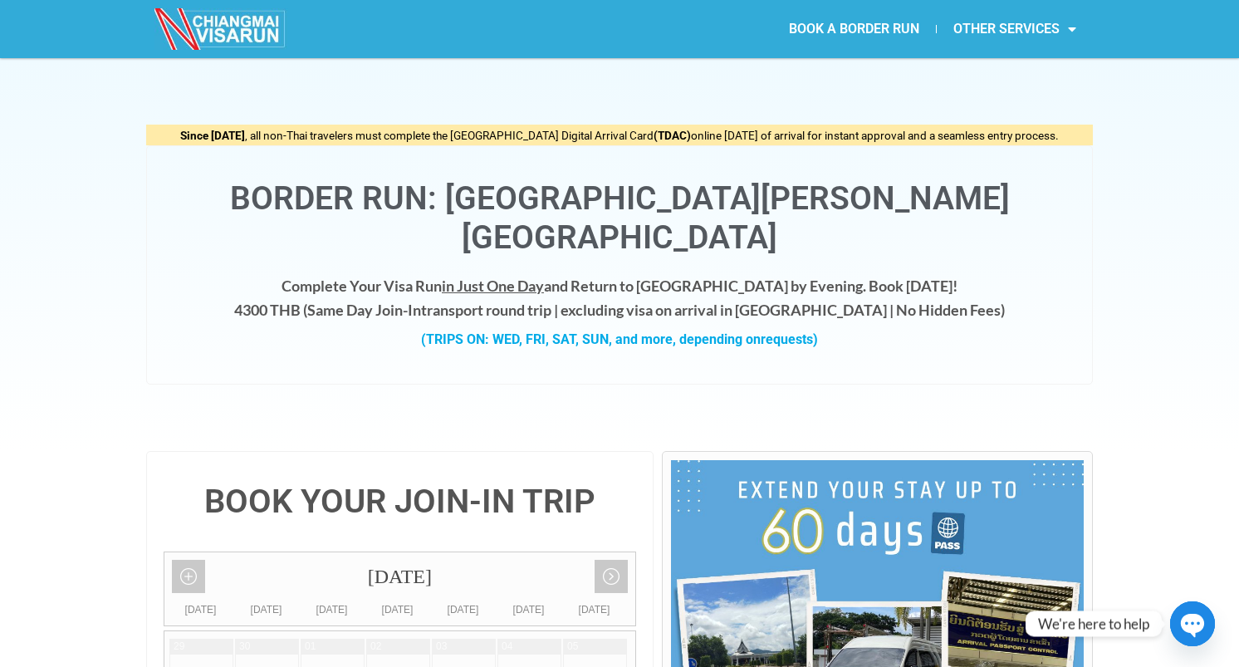
click at [698, 331] on strong "(TRIPS ON: WED, FRI, SAT, SUN, and more, depending on requests)" at bounding box center [619, 339] width 397 height 16
click at [734, 331] on strong "(TRIPS ON: WED, FRI, SAT, SUN, and more, depending on requests)" at bounding box center [619, 339] width 397 height 16
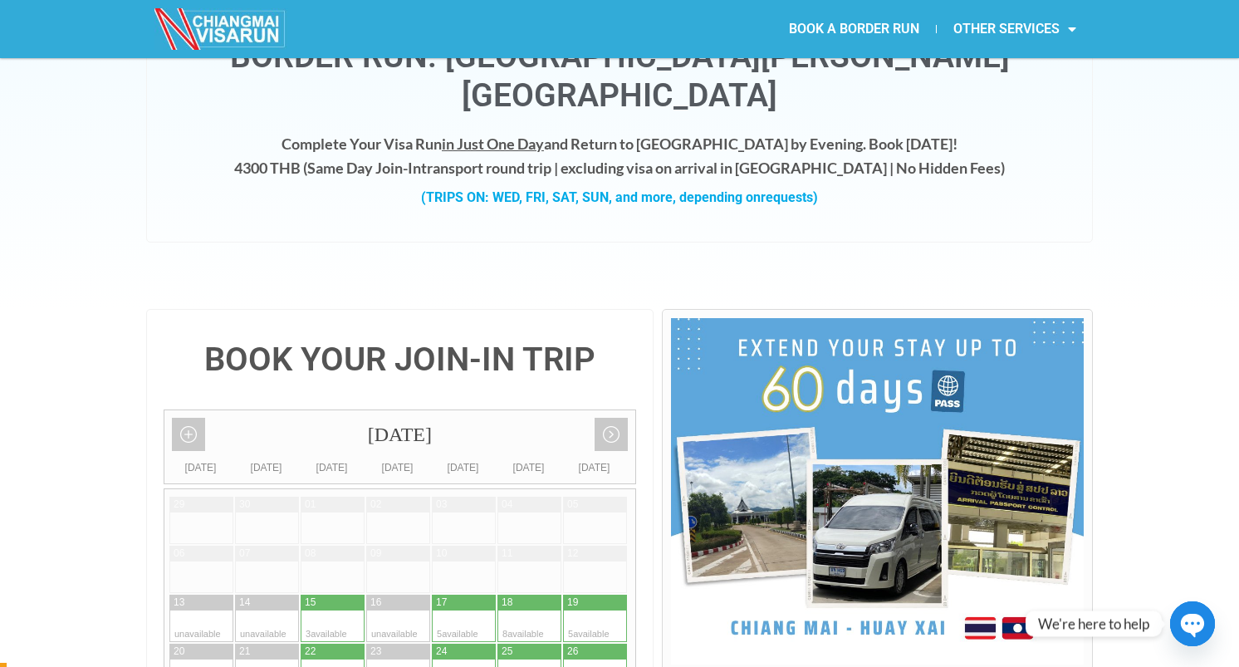
scroll to position [253, 0]
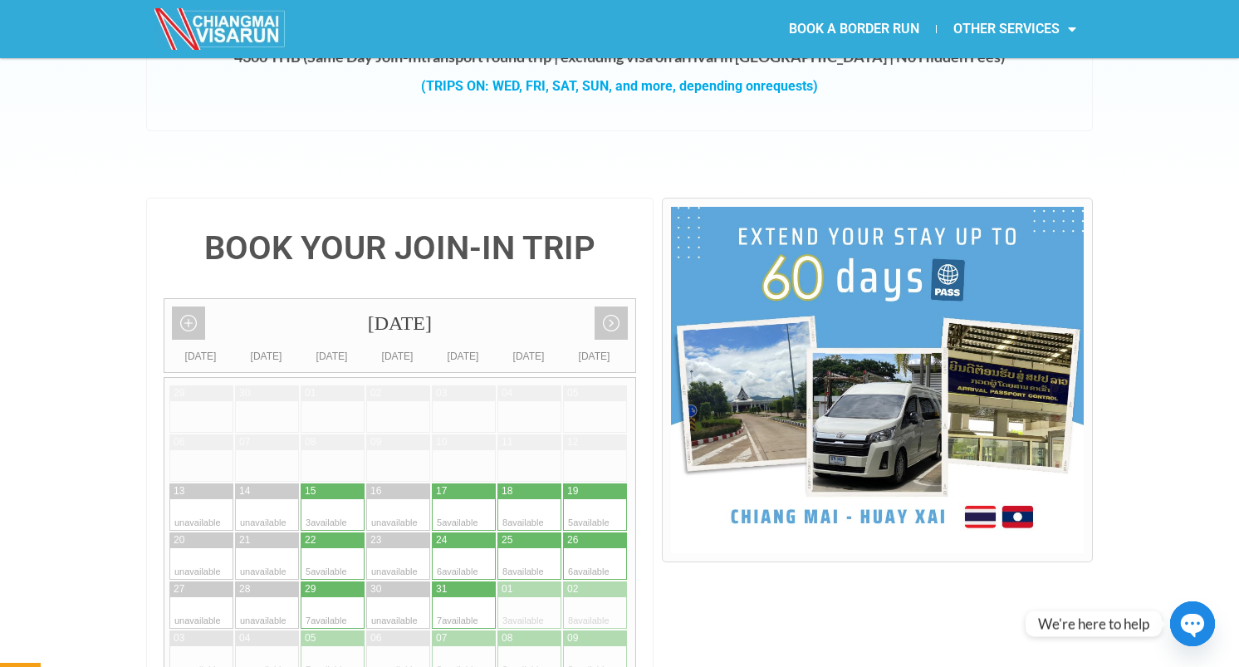
drag, startPoint x: 787, startPoint y: 106, endPoint x: 1186, endPoint y: 394, distance: 491.5
drag, startPoint x: 1185, startPoint y: 440, endPoint x: 931, endPoint y: 98, distance: 425.8
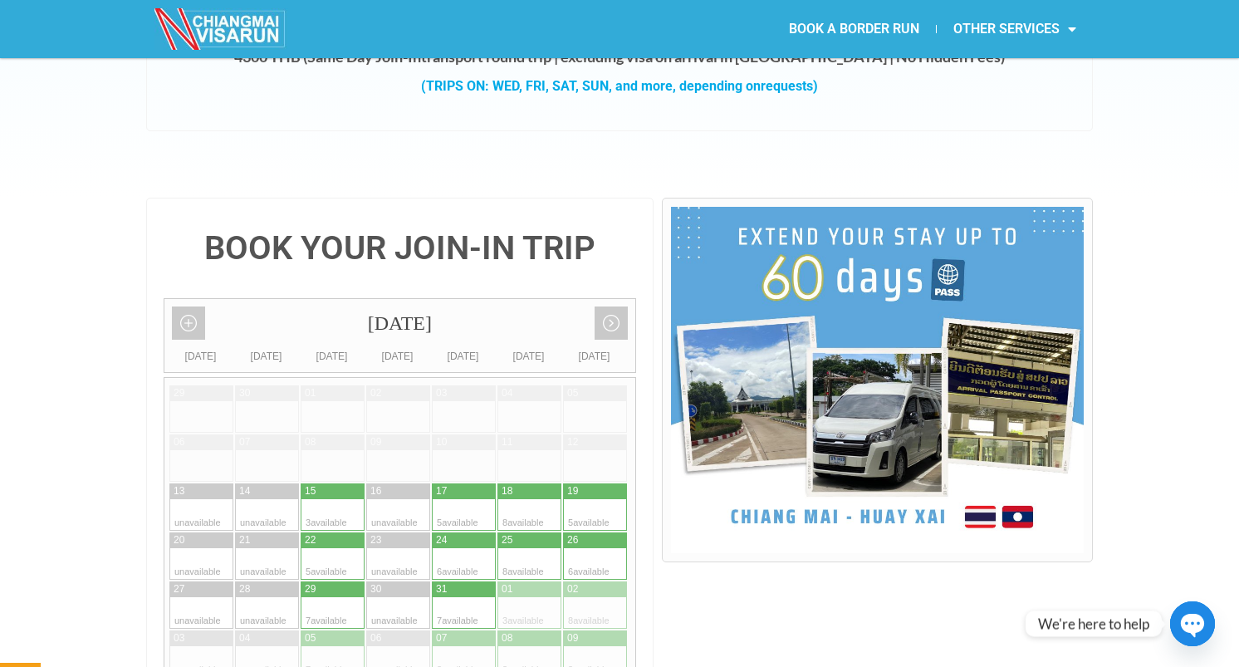
click at [931, 98] on div "Since [DATE] , all non-Thai travelers must complete the [GEOGRAPHIC_DATA] Digit…" at bounding box center [619, 1] width 947 height 393
click at [932, 156] on div "Since [DATE] , all non-Thai travelers must complete the [GEOGRAPHIC_DATA] Digit…" at bounding box center [619, 1] width 947 height 393
